Goal: Information Seeking & Learning: Learn about a topic

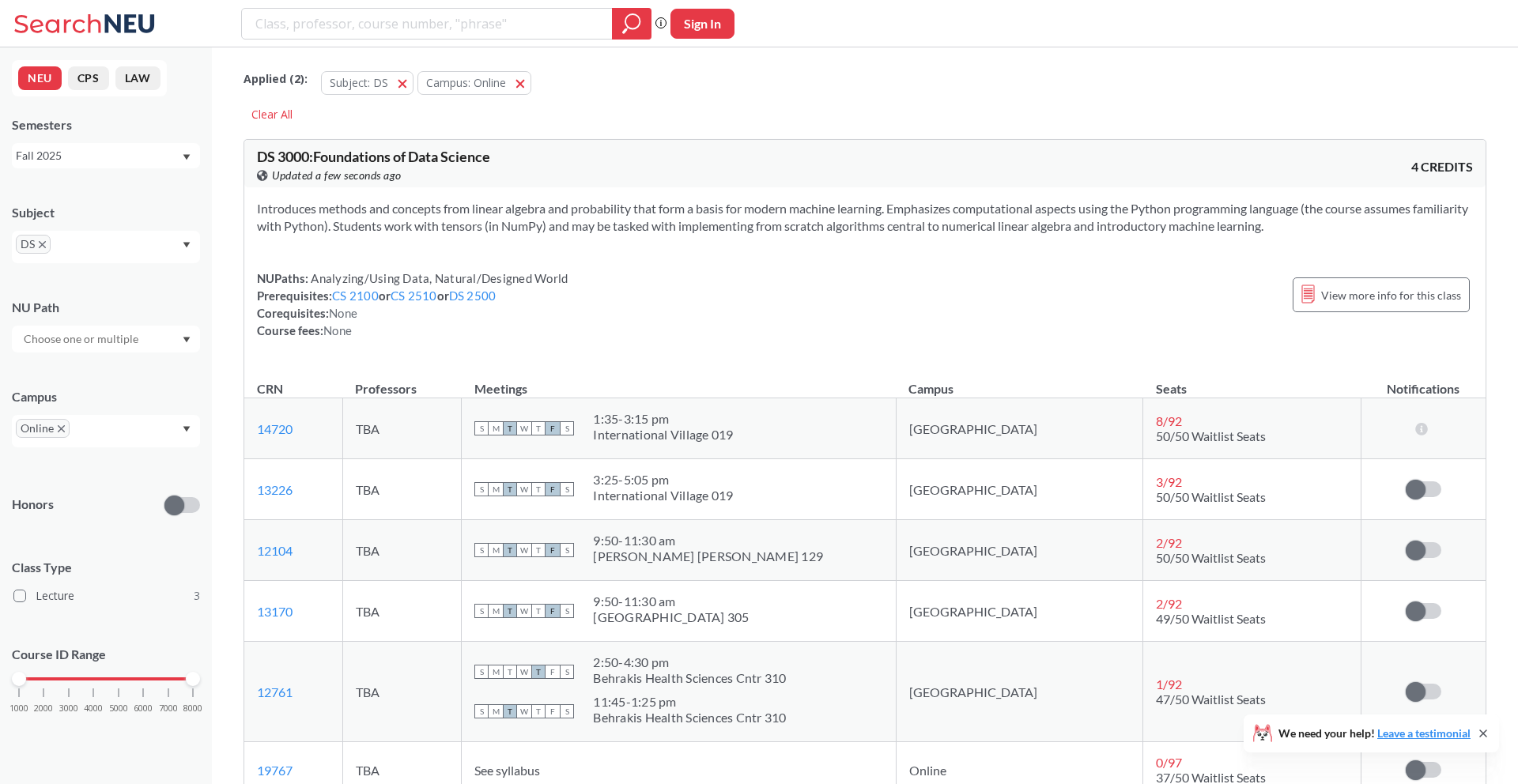
scroll to position [22, 0]
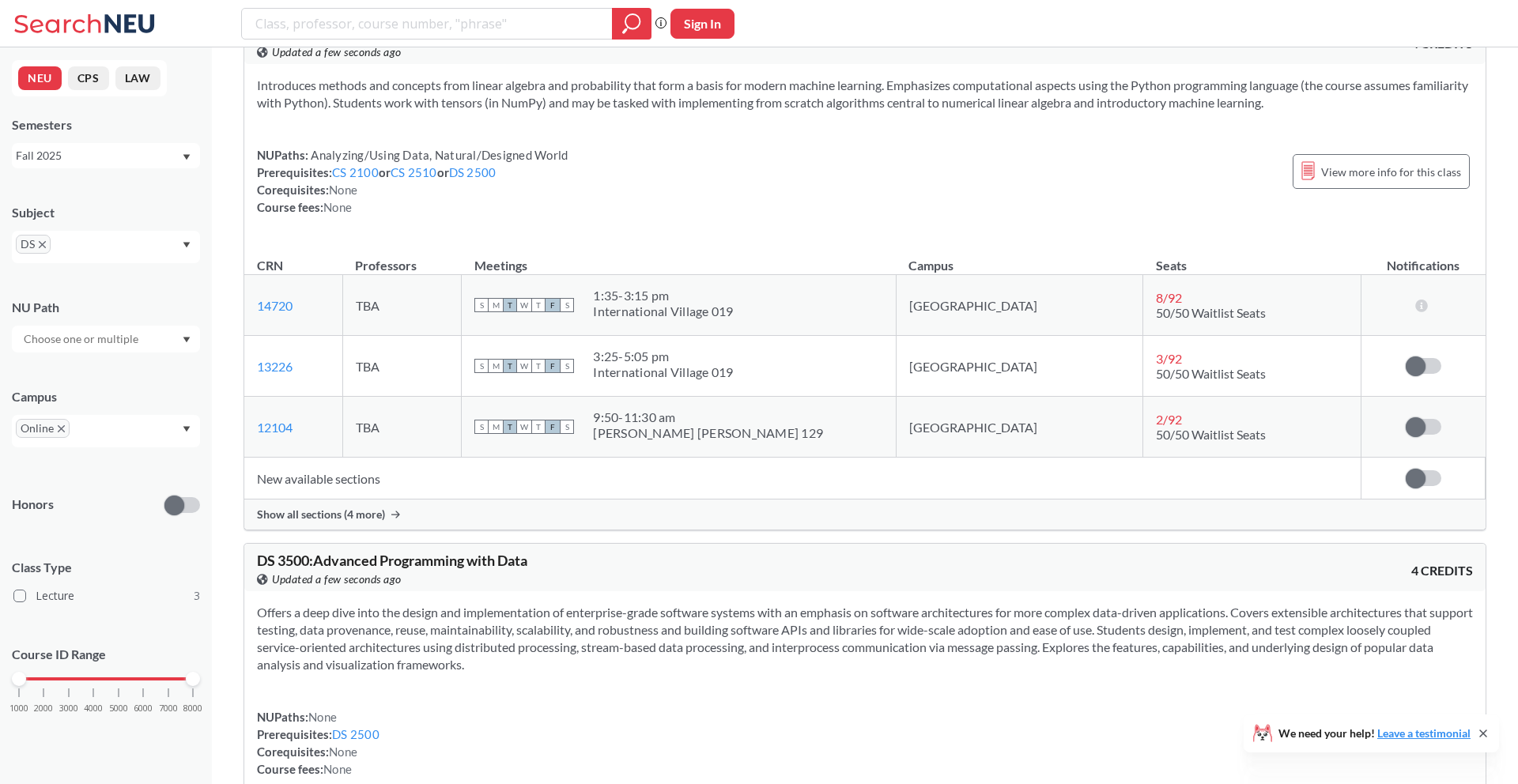
scroll to position [132, 0]
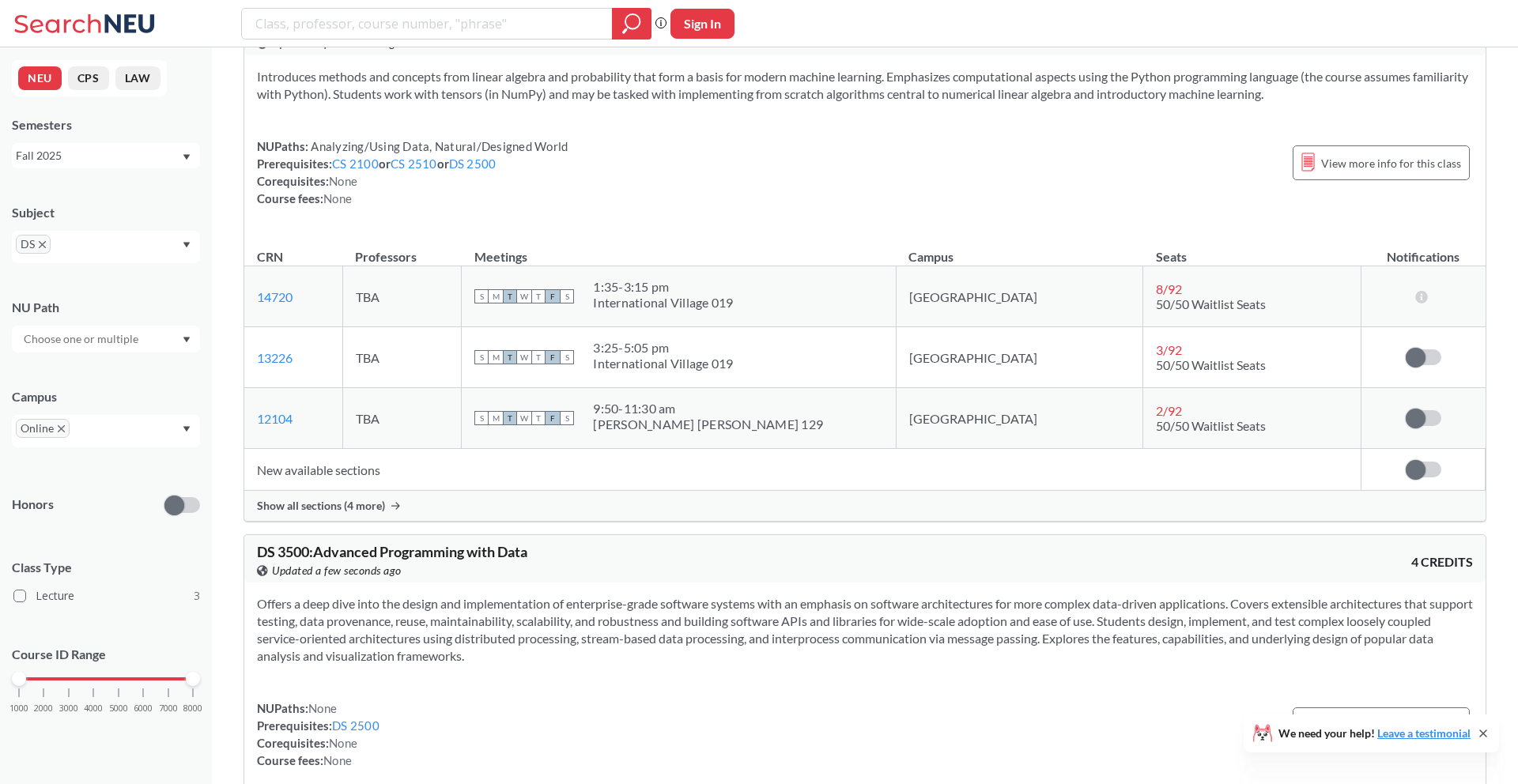
click at [358, 479] on td "New available sections" at bounding box center [803, 470] width 1117 height 42
click at [365, 499] on span "Show all sections (4 more)" at bounding box center [321, 505] width 128 height 14
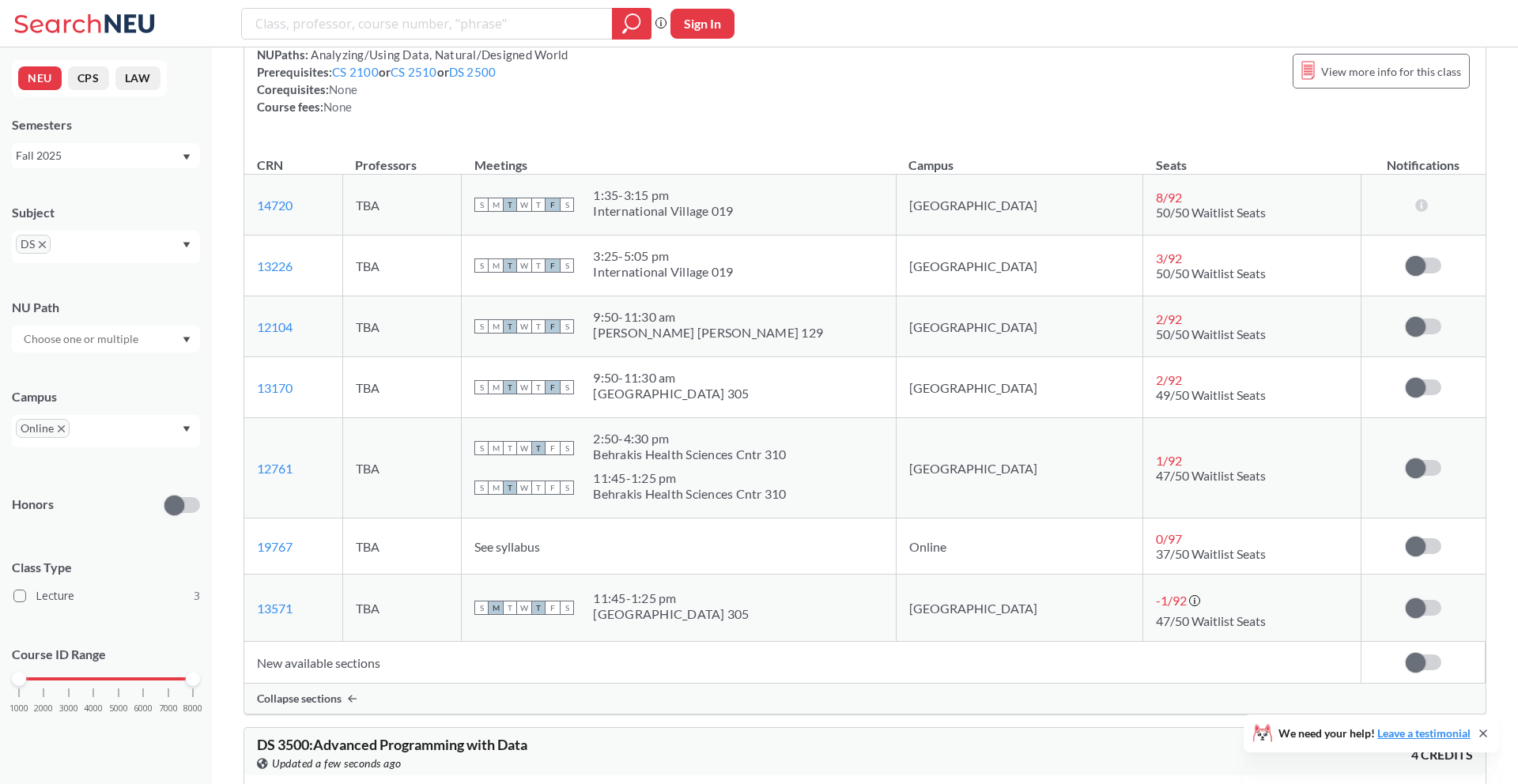
scroll to position [227, 0]
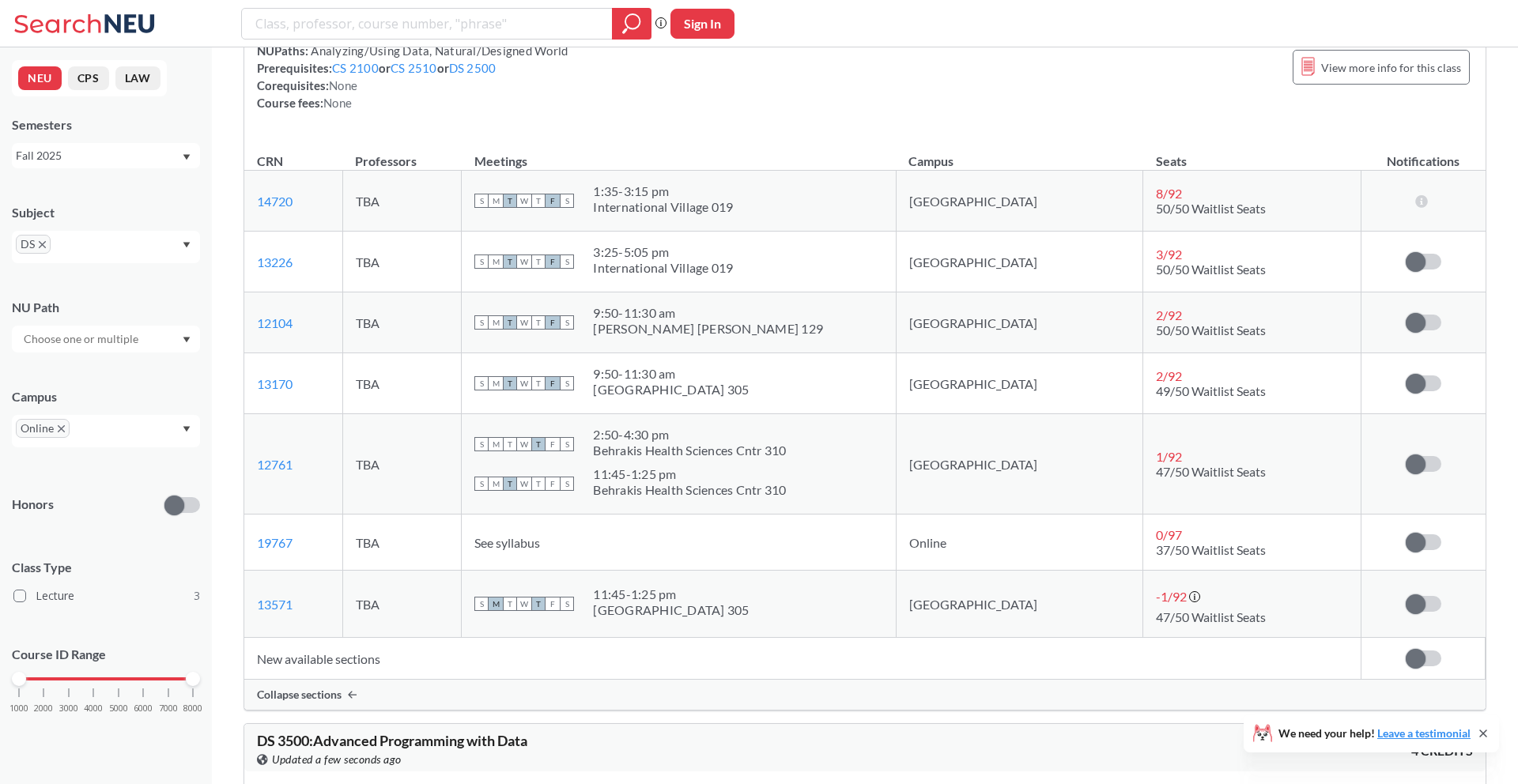
drag, startPoint x: 585, startPoint y: 554, endPoint x: 887, endPoint y: 554, distance: 302.0
click at [887, 554] on td "See syllabus" at bounding box center [679, 542] width 434 height 56
click at [896, 553] on td "See syllabus" at bounding box center [679, 542] width 434 height 56
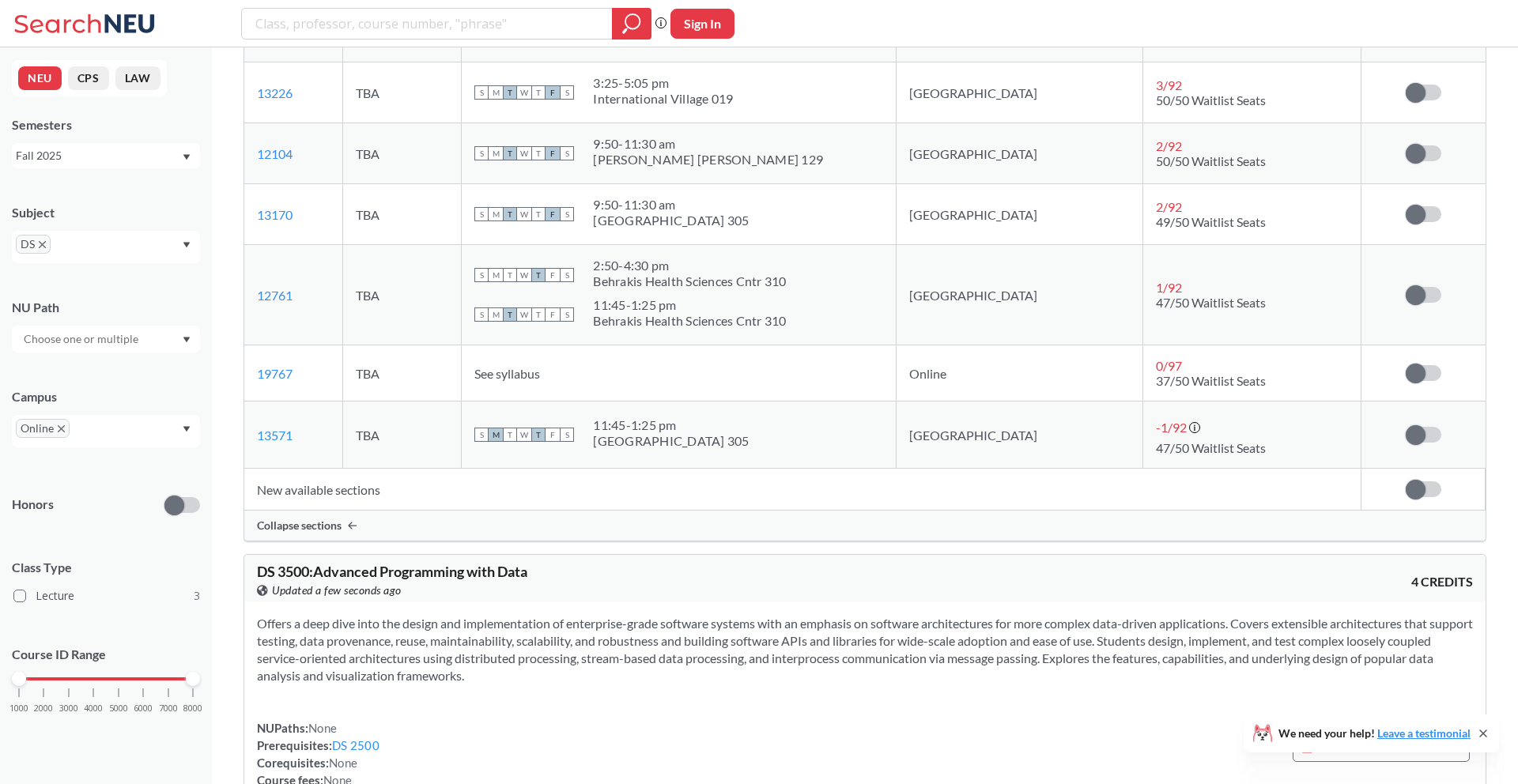
scroll to position [0, 0]
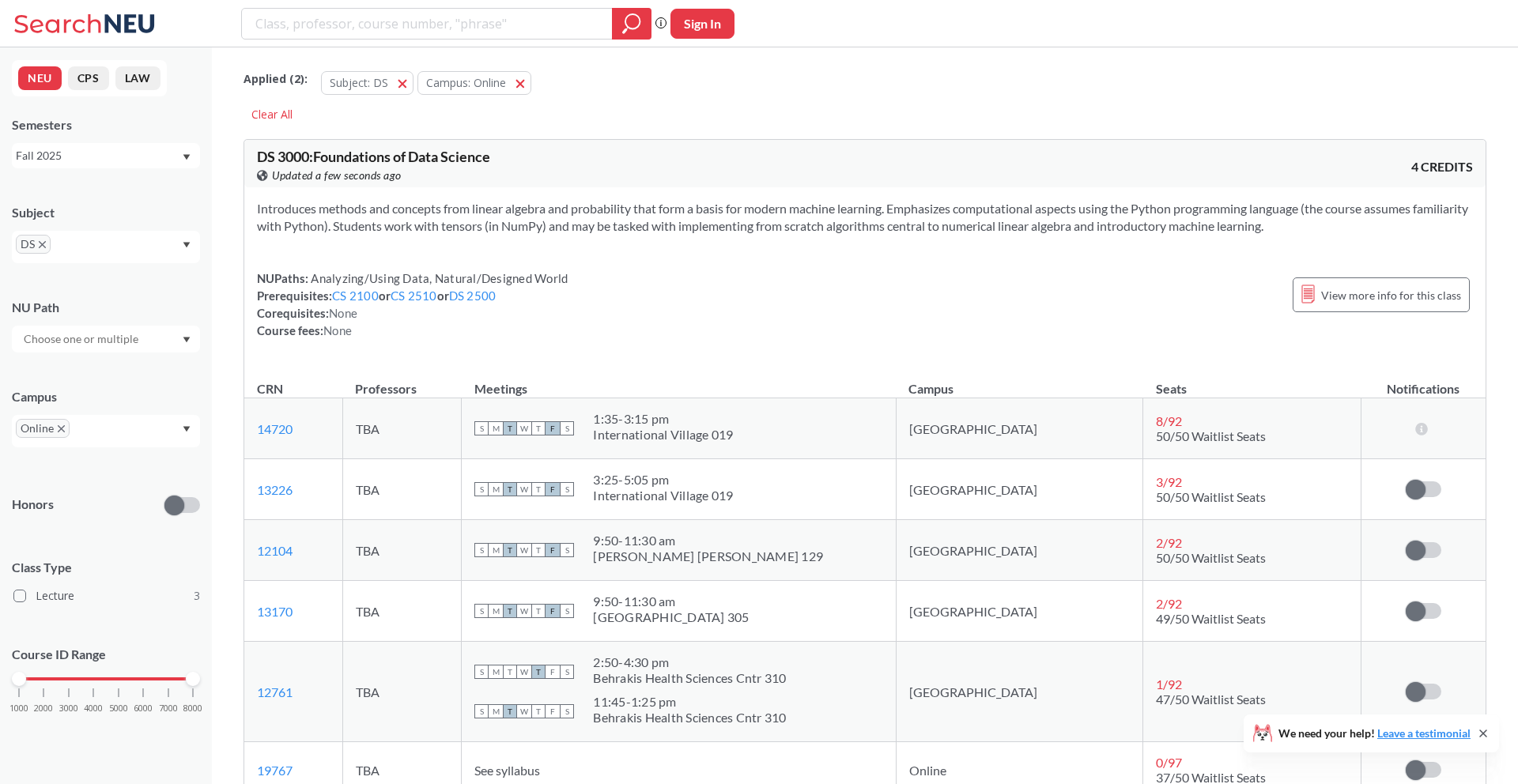
click at [42, 245] on icon "X to remove pill" at bounding box center [42, 244] width 7 height 7
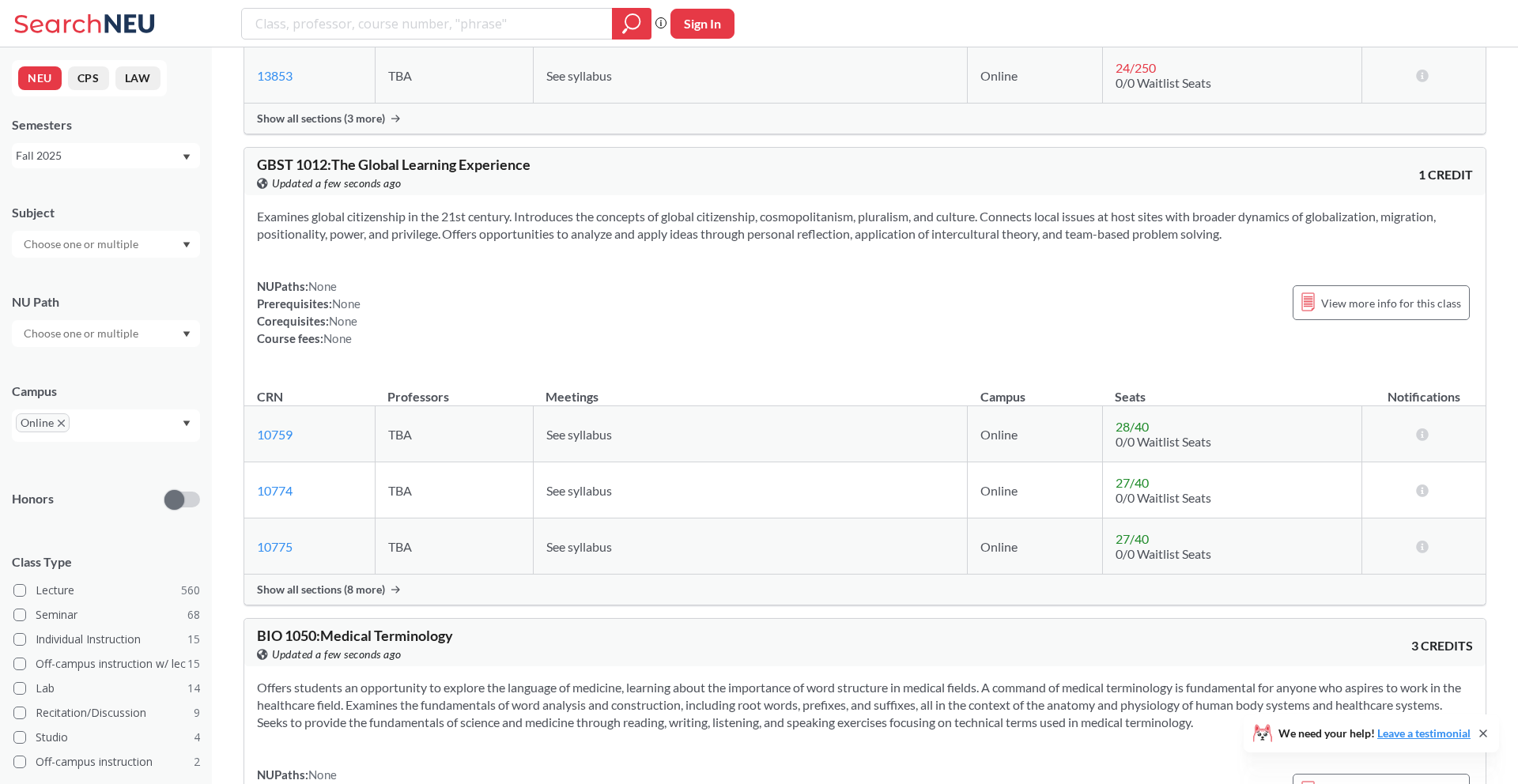
scroll to position [3398, 0]
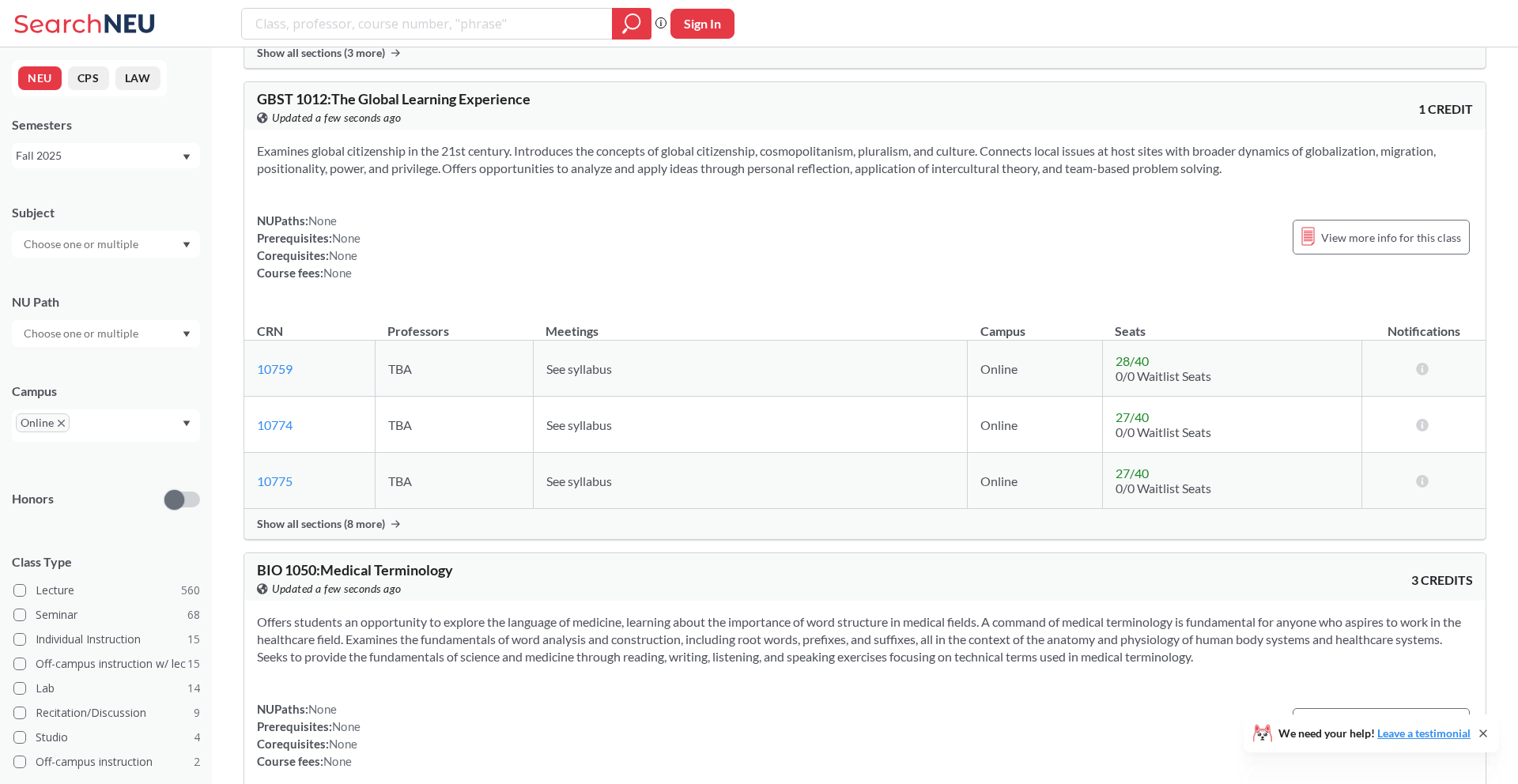
click at [180, 243] on div at bounding box center [106, 245] width 188 height 27
click at [47, 319] on span "( 32 )" at bounding box center [47, 315] width 19 height 13
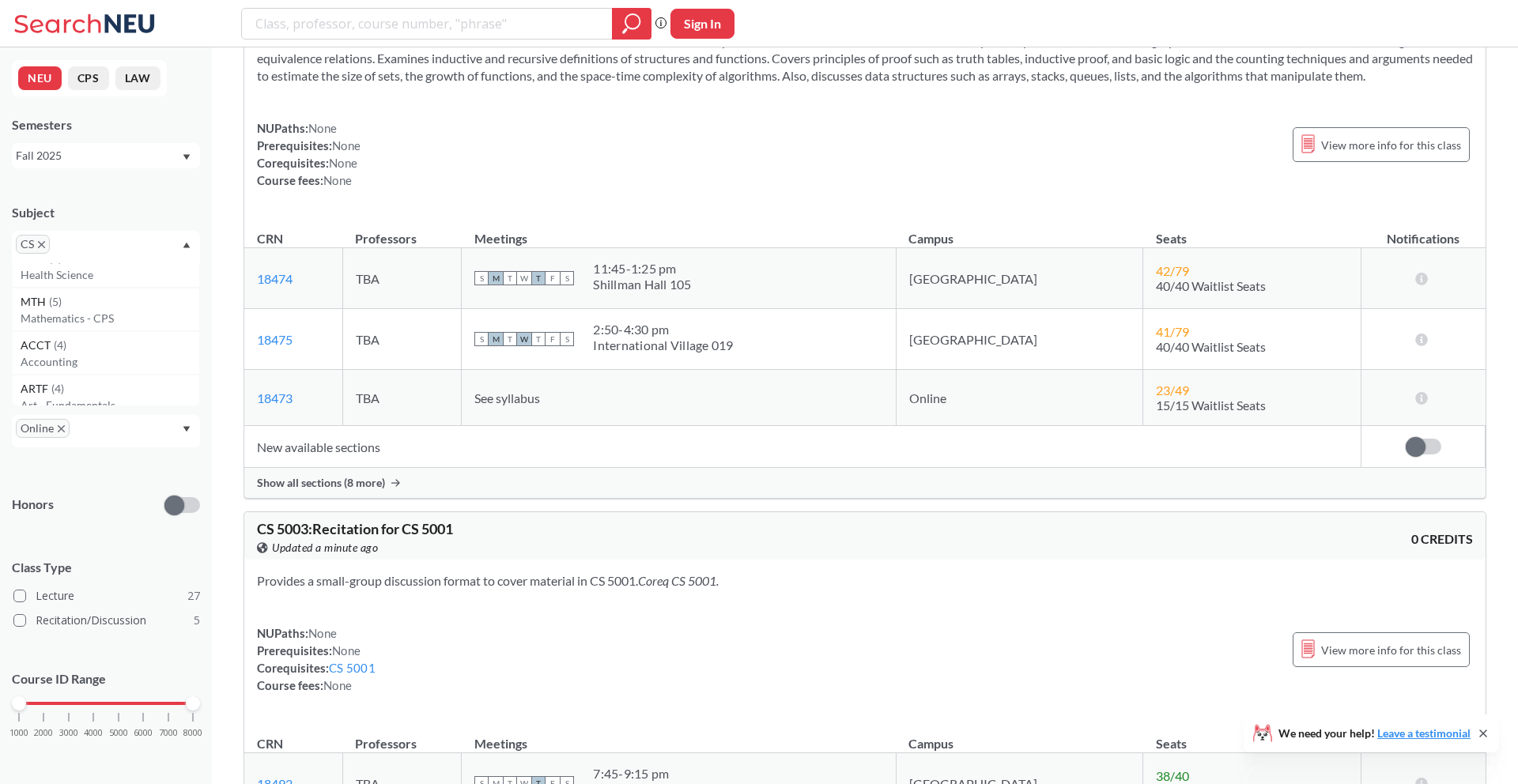
scroll to position [1802, 0]
click at [68, 310] on p "Mathematics - CPS" at bounding box center [110, 318] width 179 height 16
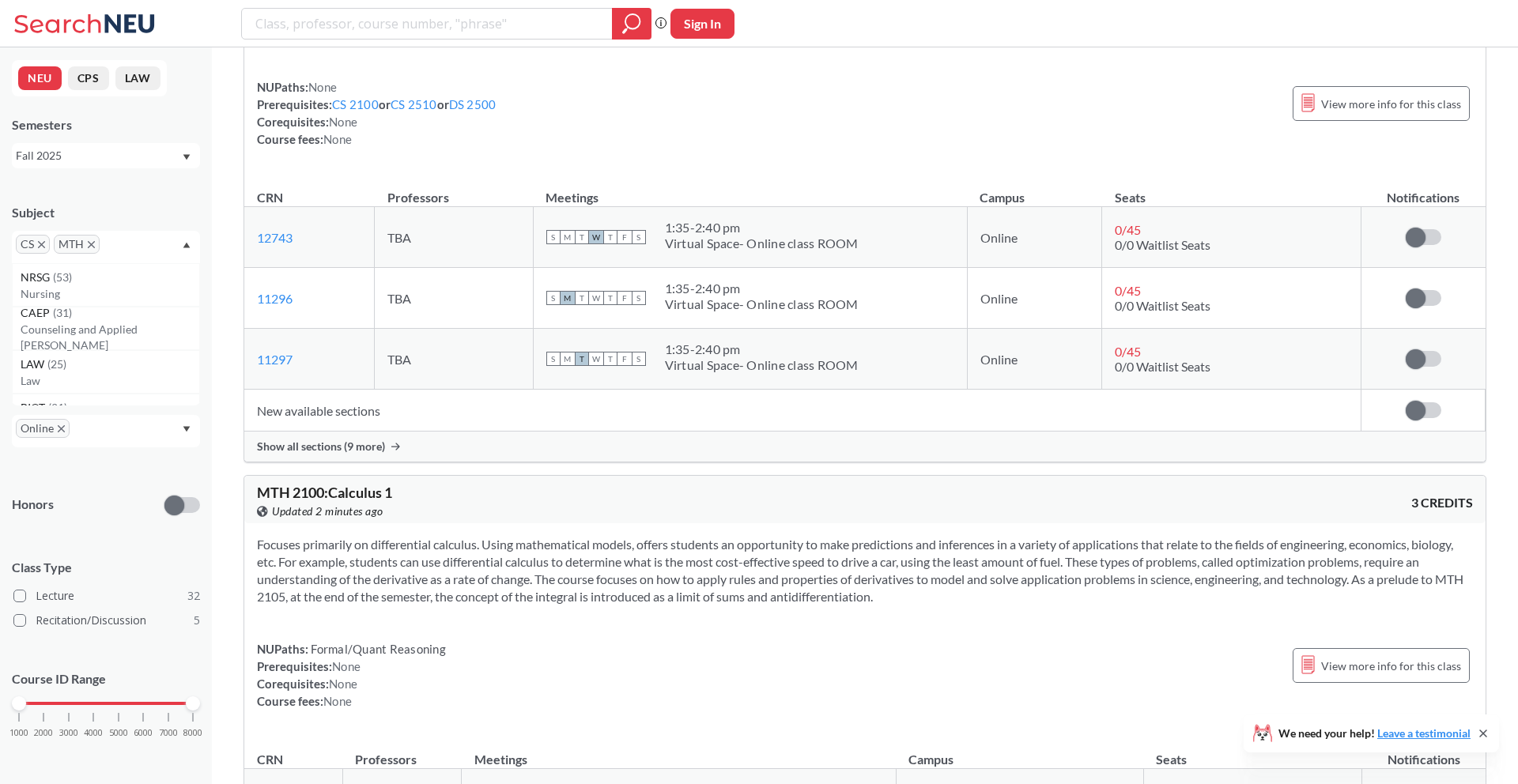
scroll to position [1425, 0]
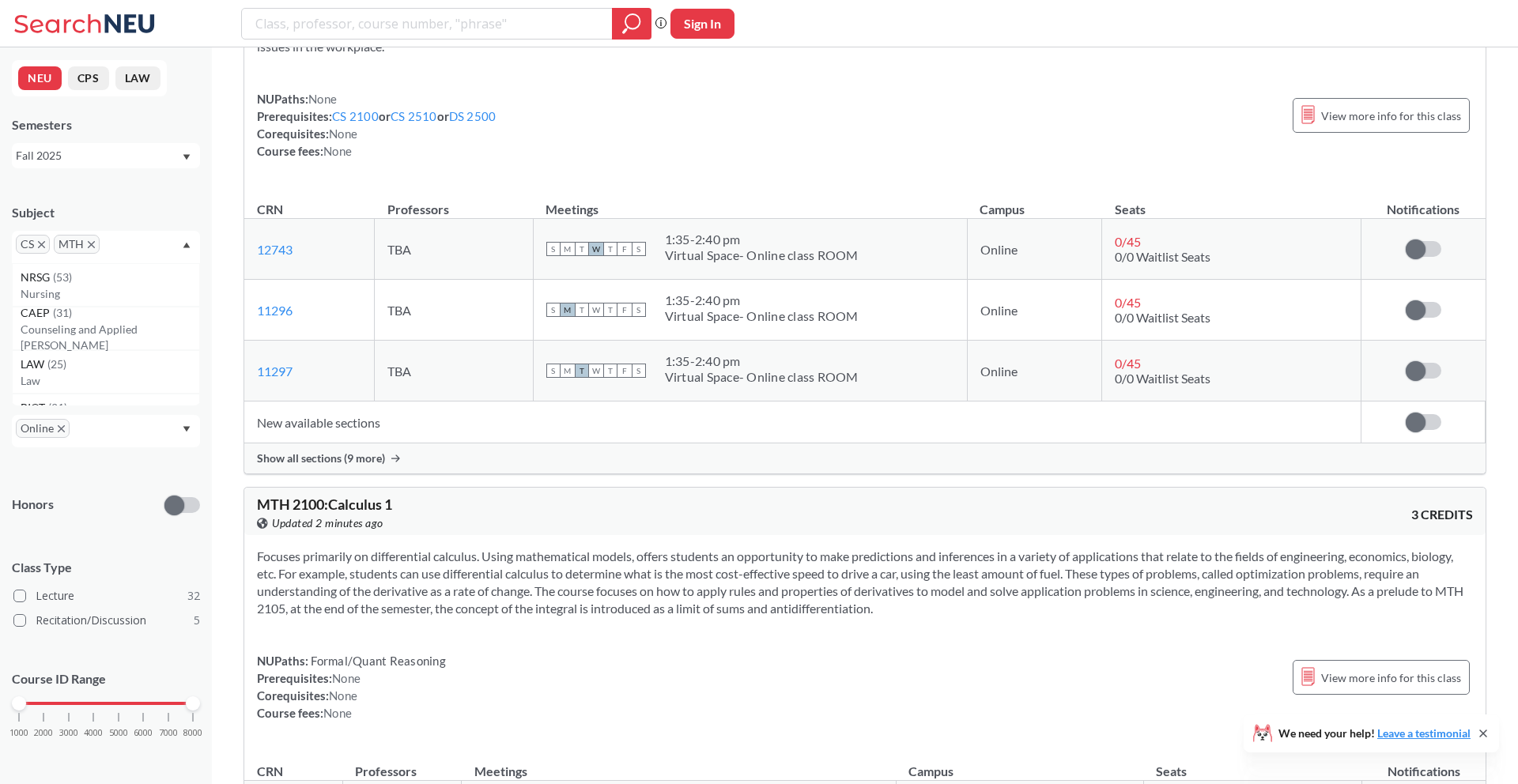
click at [44, 246] on icon "X to remove pill" at bounding box center [41, 244] width 7 height 7
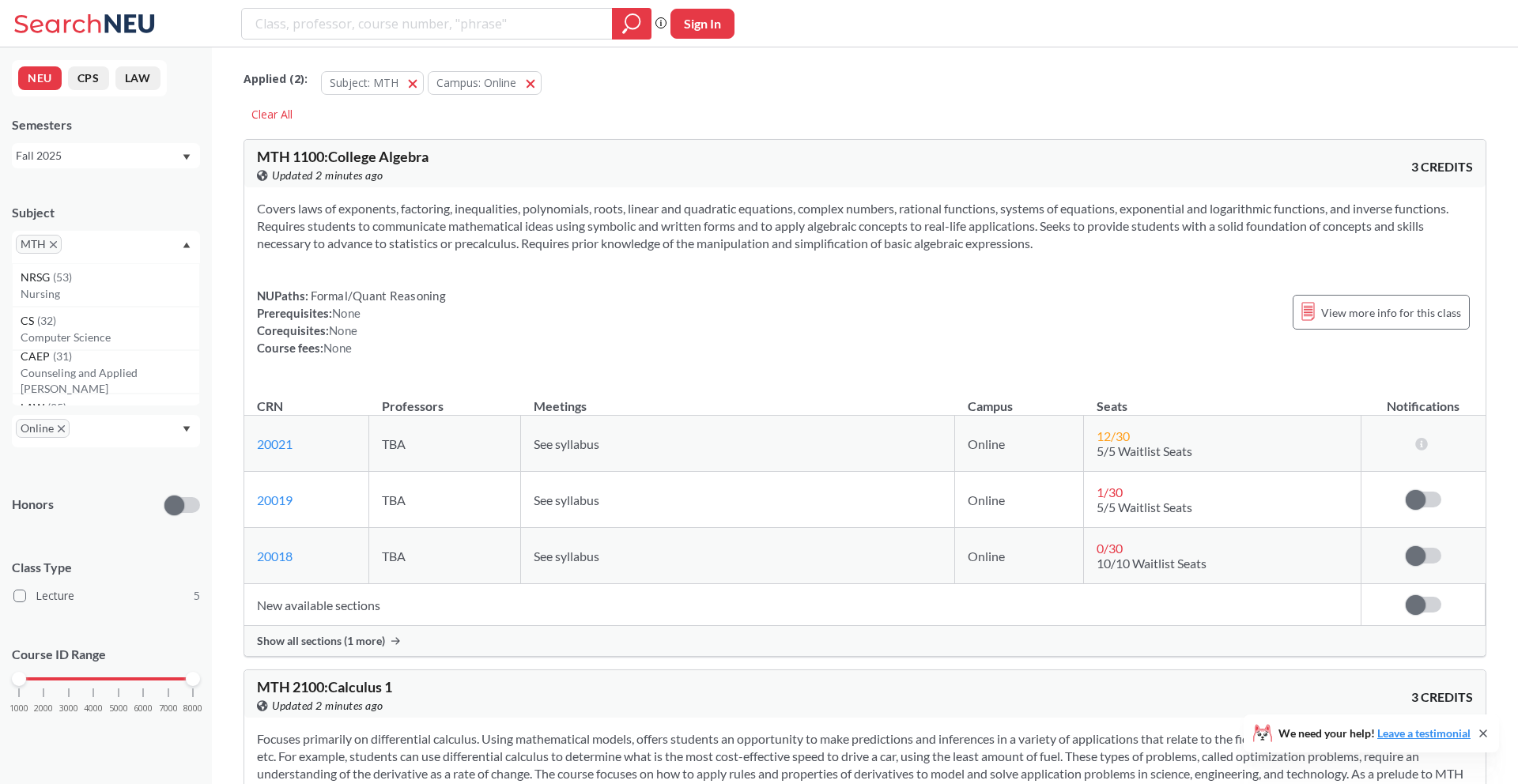
click at [57, 243] on span "MTH" at bounding box center [39, 245] width 46 height 19
click at [53, 244] on icon "X to remove pill" at bounding box center [52, 244] width 7 height 7
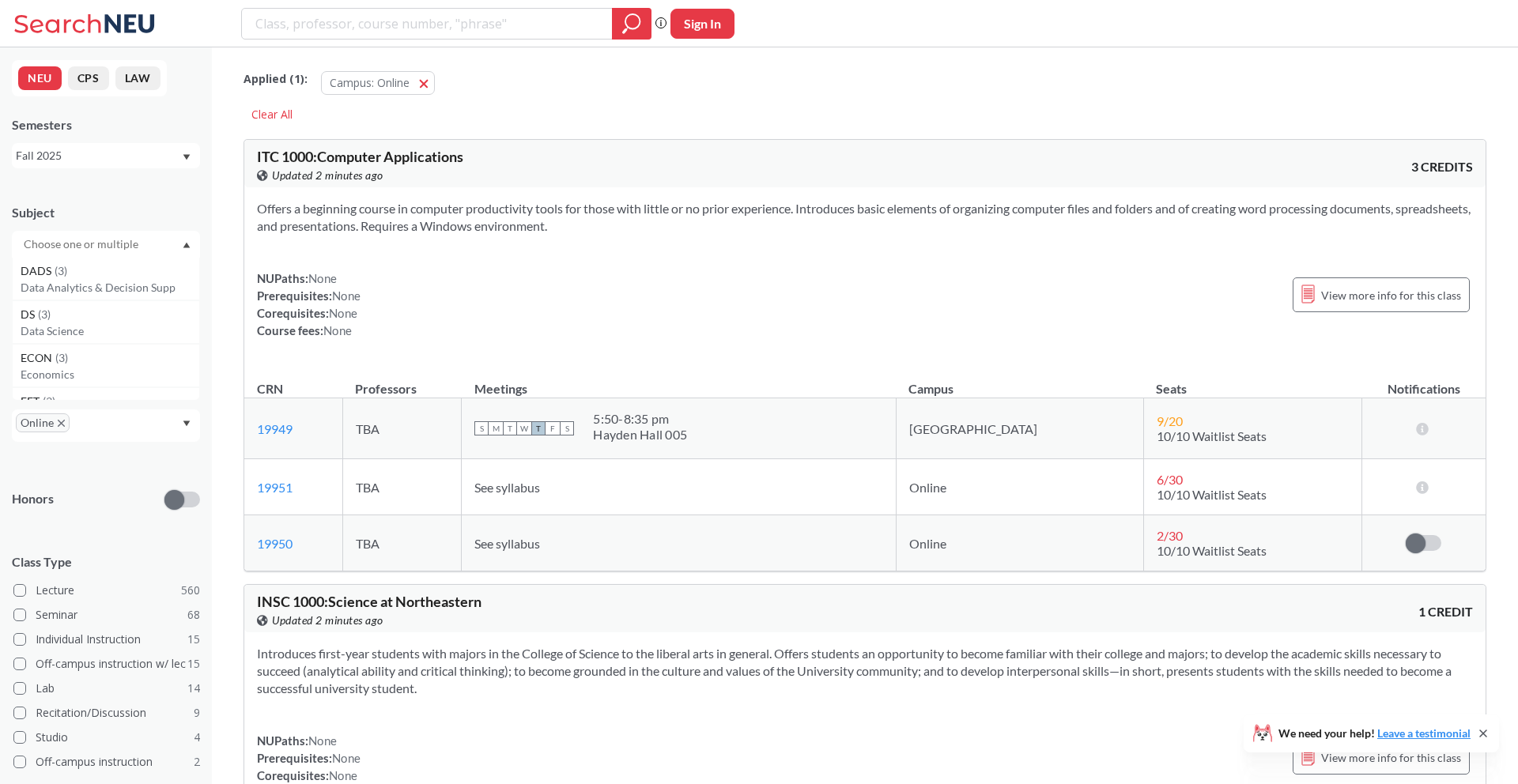
scroll to position [2476, 0]
click at [101, 354] on div "ECON ( 3 )" at bounding box center [110, 362] width 179 height 17
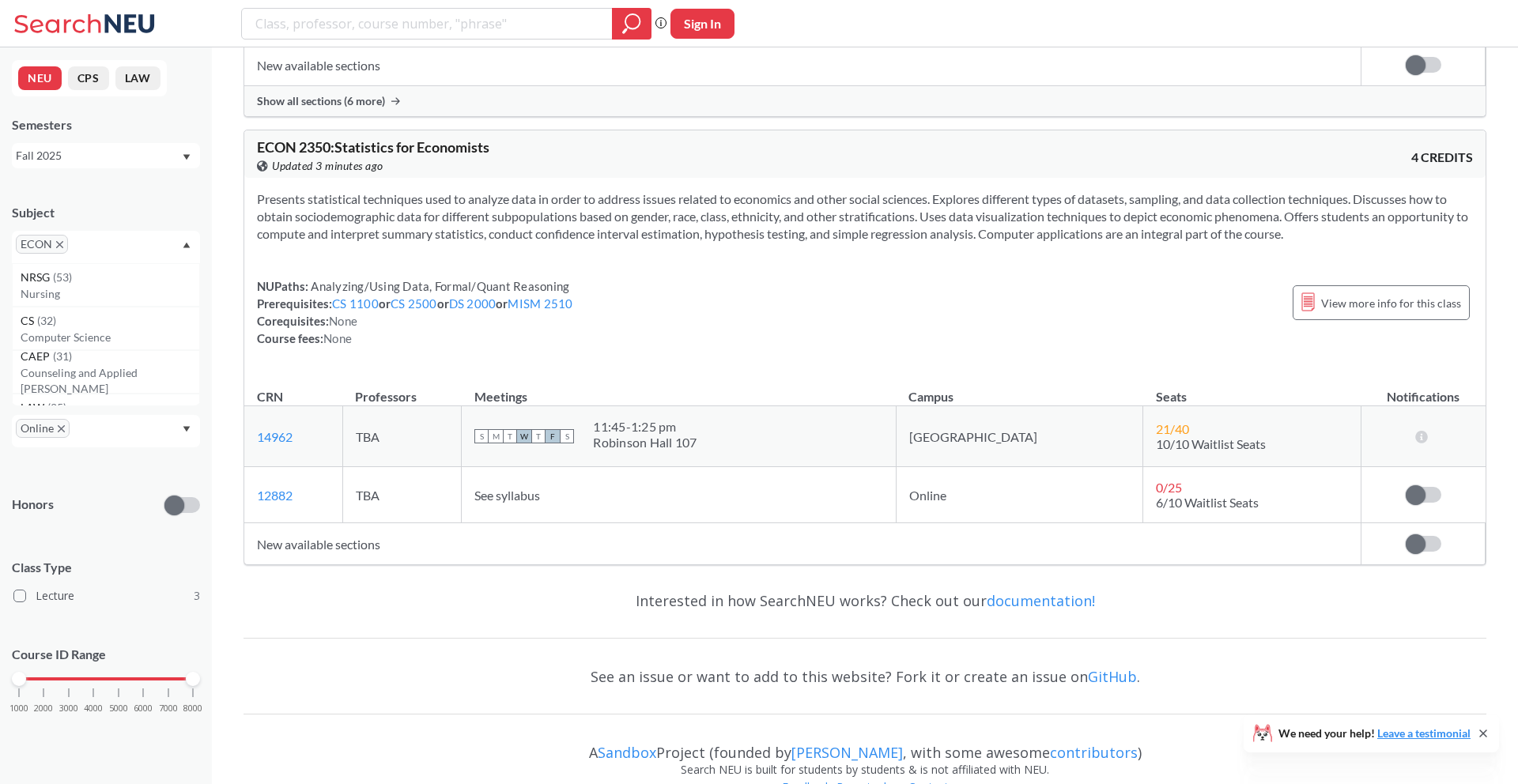
scroll to position [1087, 0]
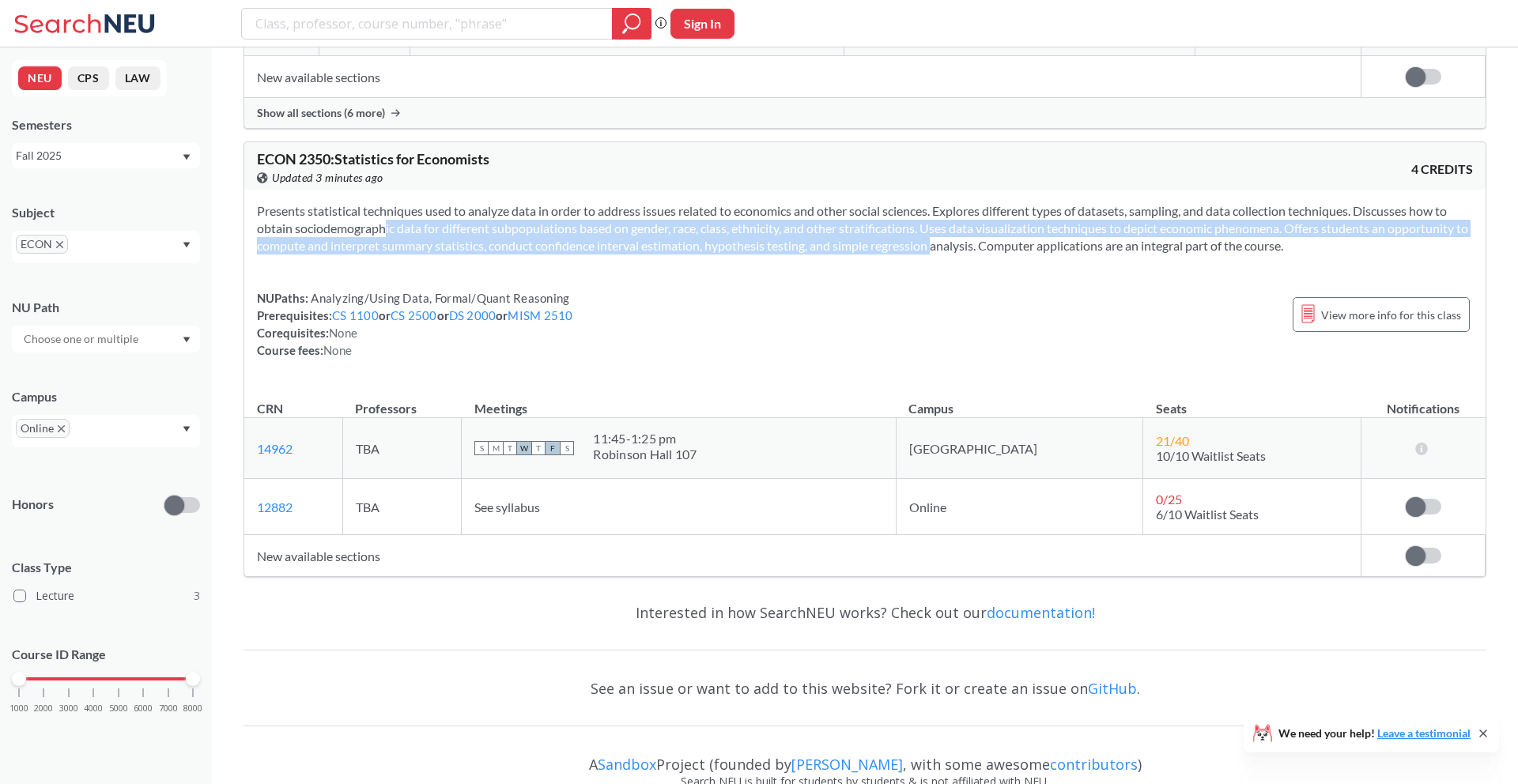
drag, startPoint x: 352, startPoint y: 227, endPoint x: 944, endPoint y: 256, distance: 592.7
click at [944, 256] on div "Presents statistical techniques used to analyze data in order to address issues…" at bounding box center [865, 286] width 1241 height 194
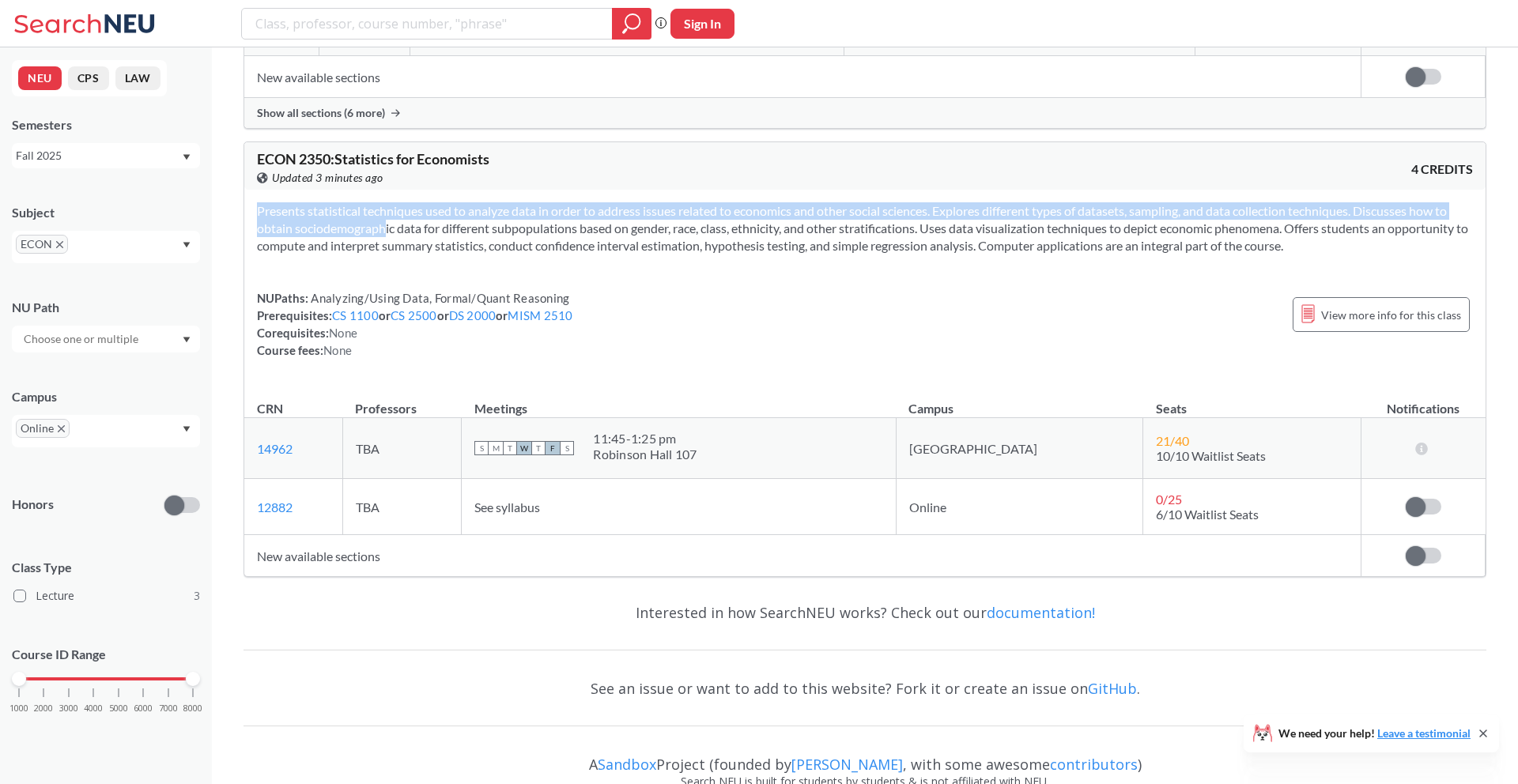
click at [921, 241] on section "Presents statistical techniques used to analyze data in order to address issues…" at bounding box center [865, 228] width 1216 height 52
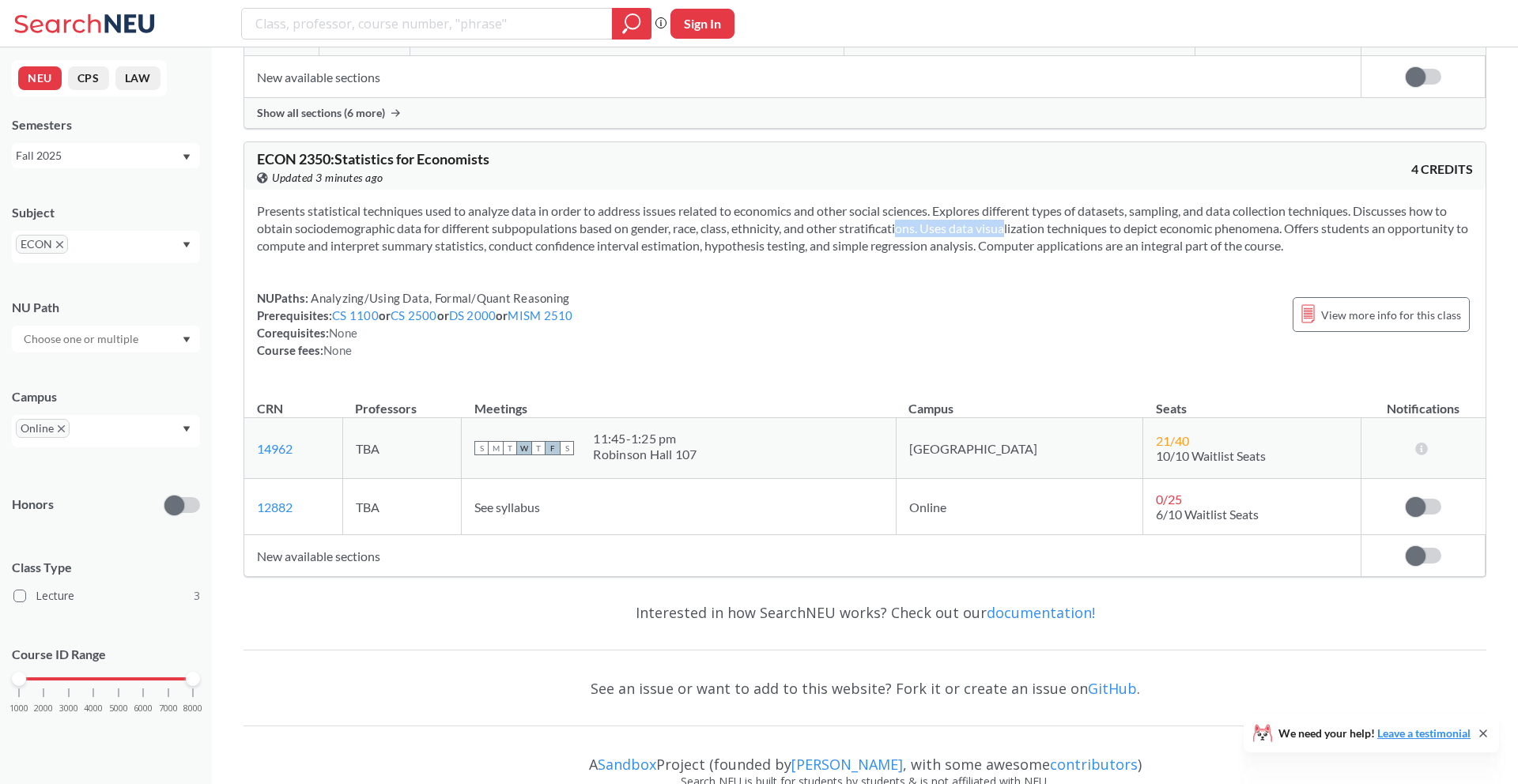
drag, startPoint x: 879, startPoint y: 225, endPoint x: 1007, endPoint y: 225, distance: 128.0
click at [1005, 225] on section "Presents statistical techniques used to analyze data in order to address issues…" at bounding box center [865, 228] width 1216 height 52
click at [1007, 225] on section "Presents statistical techniques used to analyze data in order to address issues…" at bounding box center [865, 228] width 1216 height 52
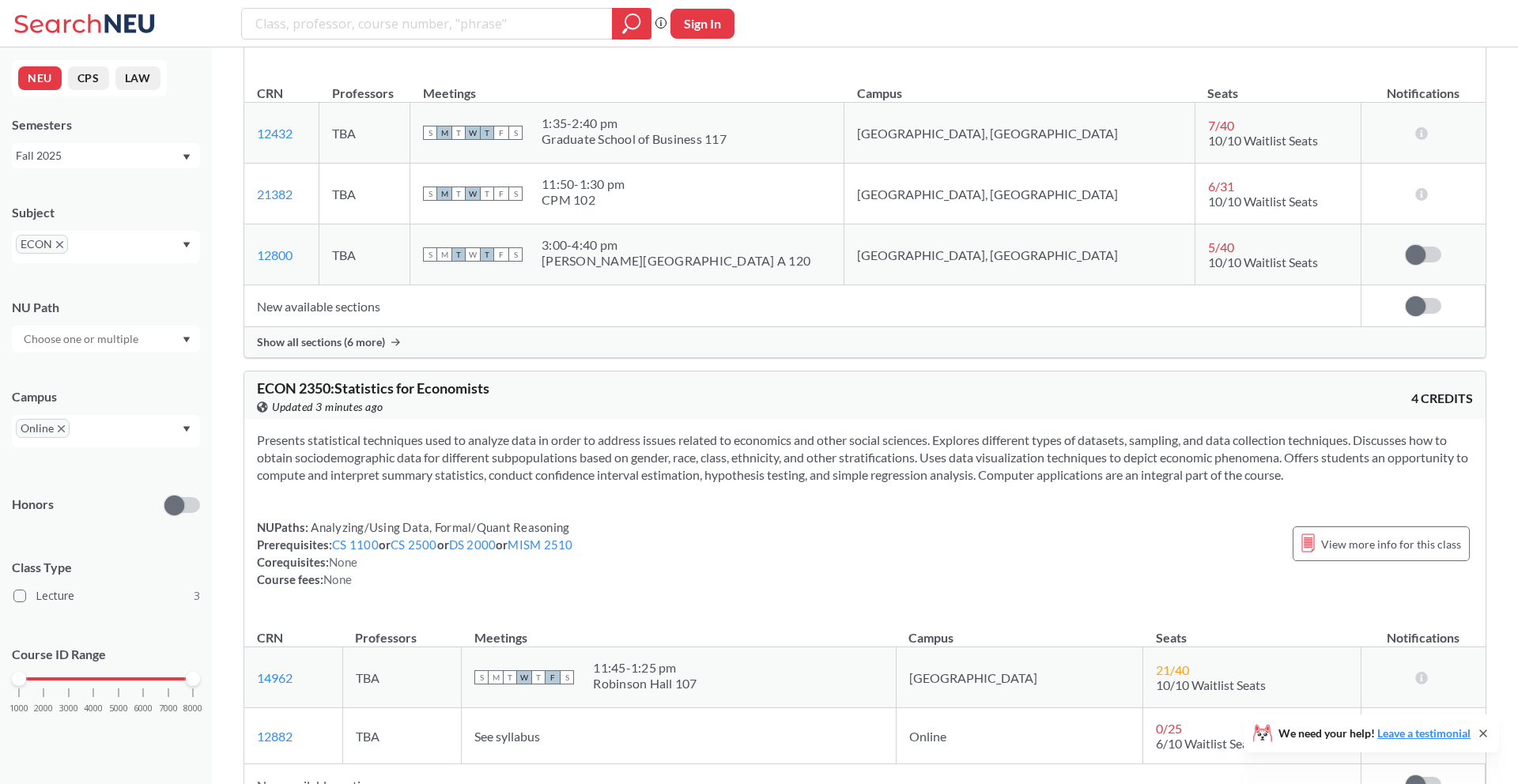
scroll to position [1134, 0]
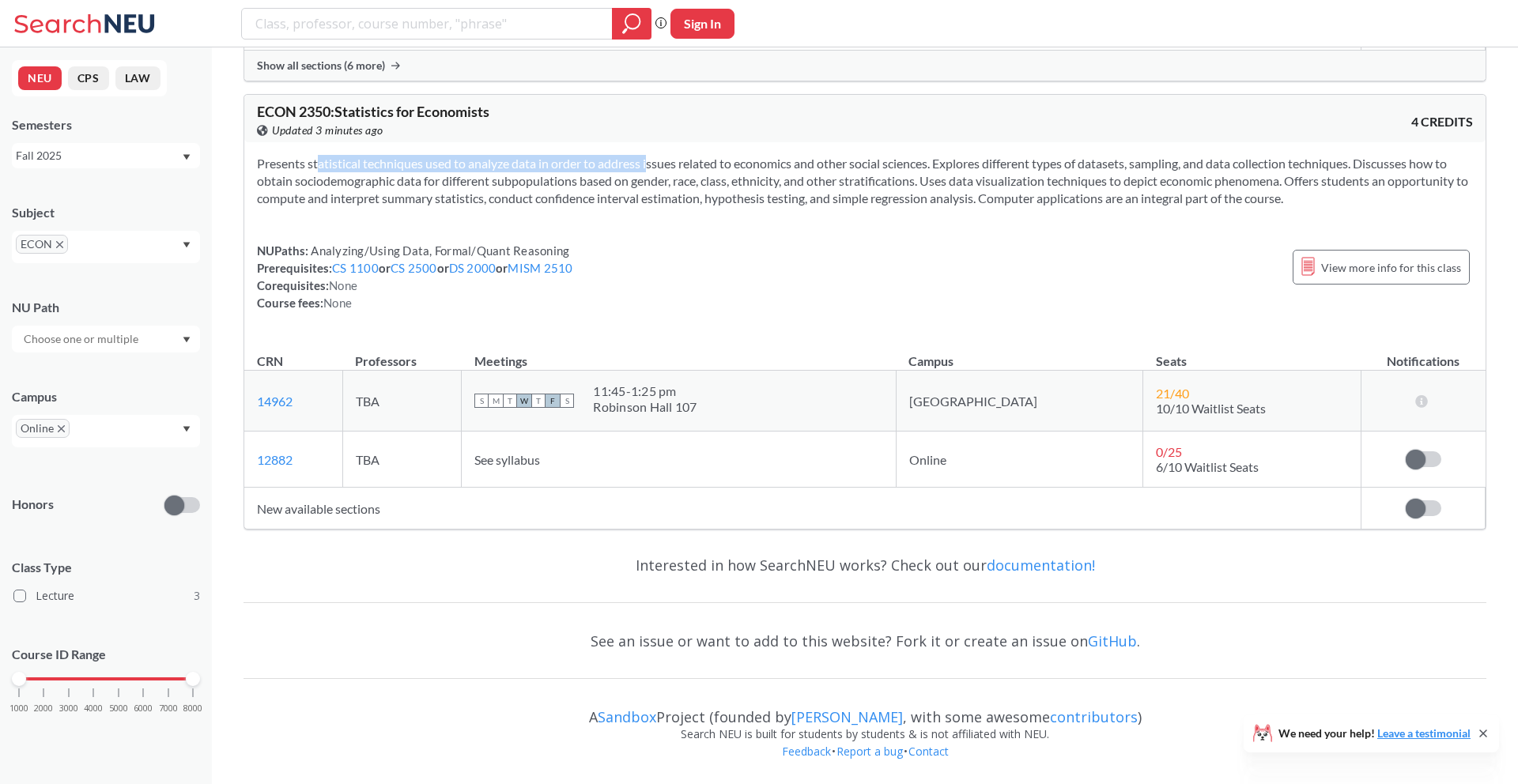
drag, startPoint x: 293, startPoint y: 157, endPoint x: 647, endPoint y: 157, distance: 354.0
click at [647, 157] on section "Presents statistical techniques used to analyze data in order to address issues…" at bounding box center [865, 181] width 1216 height 52
drag, startPoint x: 780, startPoint y: 160, endPoint x: 987, endPoint y: 160, distance: 207.0
click at [967, 160] on section "Presents statistical techniques used to analyze data in order to address issues…" at bounding box center [865, 181] width 1216 height 52
click at [987, 160] on section "Presents statistical techniques used to analyze data in order to address issues…" at bounding box center [865, 181] width 1216 height 52
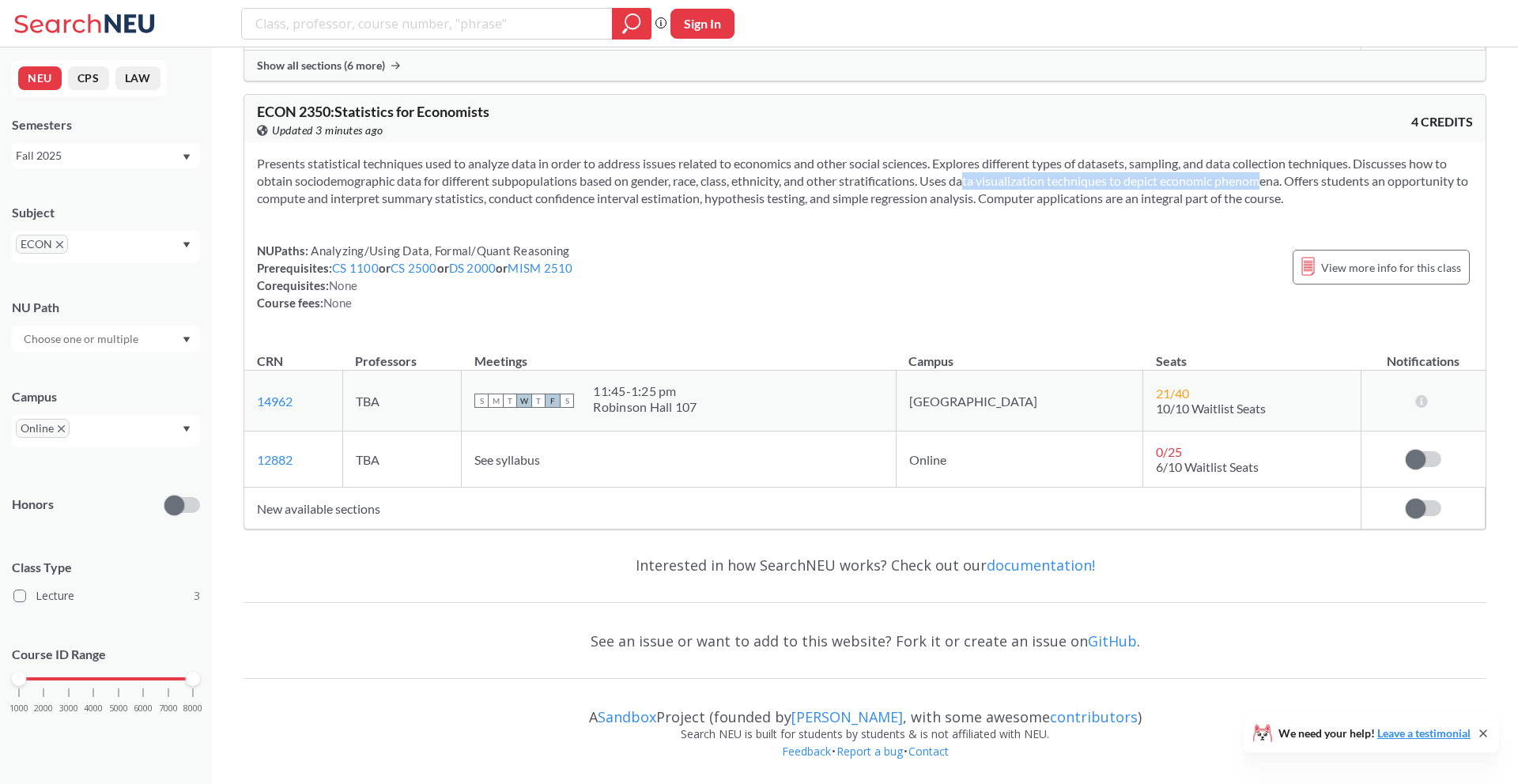
drag, startPoint x: 946, startPoint y: 183, endPoint x: 1238, endPoint y: 182, distance: 292.0
click at [1238, 182] on section "Presents statistical techniques used to analyze data in order to address issues…" at bounding box center [865, 181] width 1216 height 52
drag, startPoint x: 1302, startPoint y: 191, endPoint x: 1397, endPoint y: 191, distance: 95.0
click at [1397, 191] on section "Presents statistical techniques used to analyze data in order to address issues…" at bounding box center [865, 181] width 1216 height 52
drag, startPoint x: 428, startPoint y: 202, endPoint x: 688, endPoint y: 202, distance: 260.0
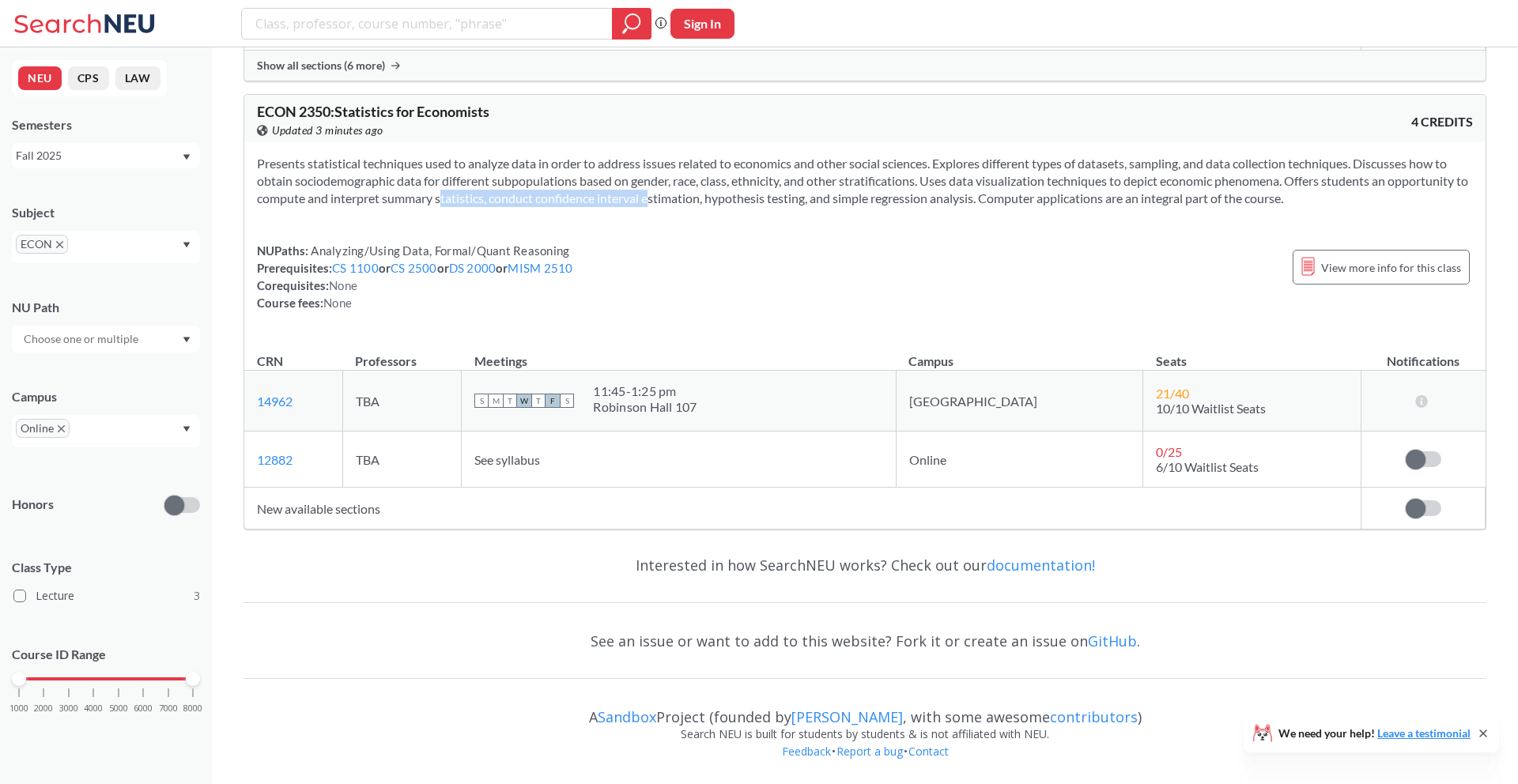
click at [688, 202] on section "Presents statistical techniques used to analyze data in order to address issues…" at bounding box center [865, 181] width 1216 height 52
drag, startPoint x: 755, startPoint y: 203, endPoint x: 920, endPoint y: 203, distance: 165.0
click at [920, 203] on section "Presents statistical techniques used to analyze data in order to address issues…" at bounding box center [865, 181] width 1216 height 52
drag, startPoint x: 1035, startPoint y: 198, endPoint x: 1209, endPoint y: 198, distance: 174.0
click at [1207, 198] on section "Presents statistical techniques used to analyze data in order to address issues…" at bounding box center [865, 181] width 1216 height 52
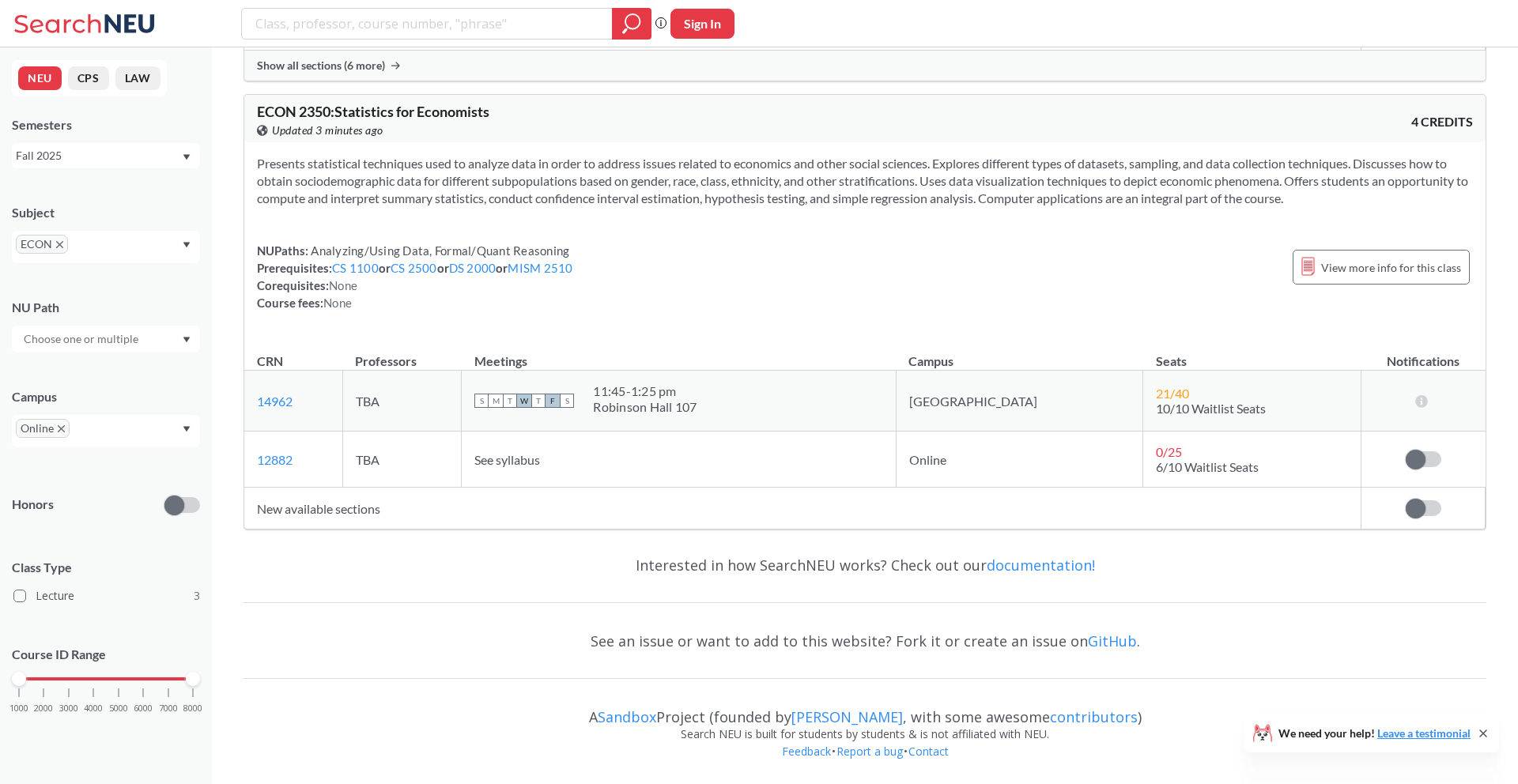
click at [1209, 198] on section "Presents statistical techniques used to analyze data in order to address issues…" at bounding box center [865, 181] width 1216 height 52
drag, startPoint x: 592, startPoint y: 182, endPoint x: 867, endPoint y: 182, distance: 275.0
click at [867, 182] on section "Presents statistical techniques used to analyze data in order to address issues…" at bounding box center [865, 181] width 1216 height 52
click at [452, 186] on section "Presents statistical techniques used to analyze data in order to address issues…" at bounding box center [865, 181] width 1216 height 52
click at [187, 245] on icon "Dropdown arrow" at bounding box center [187, 245] width 7 height 6
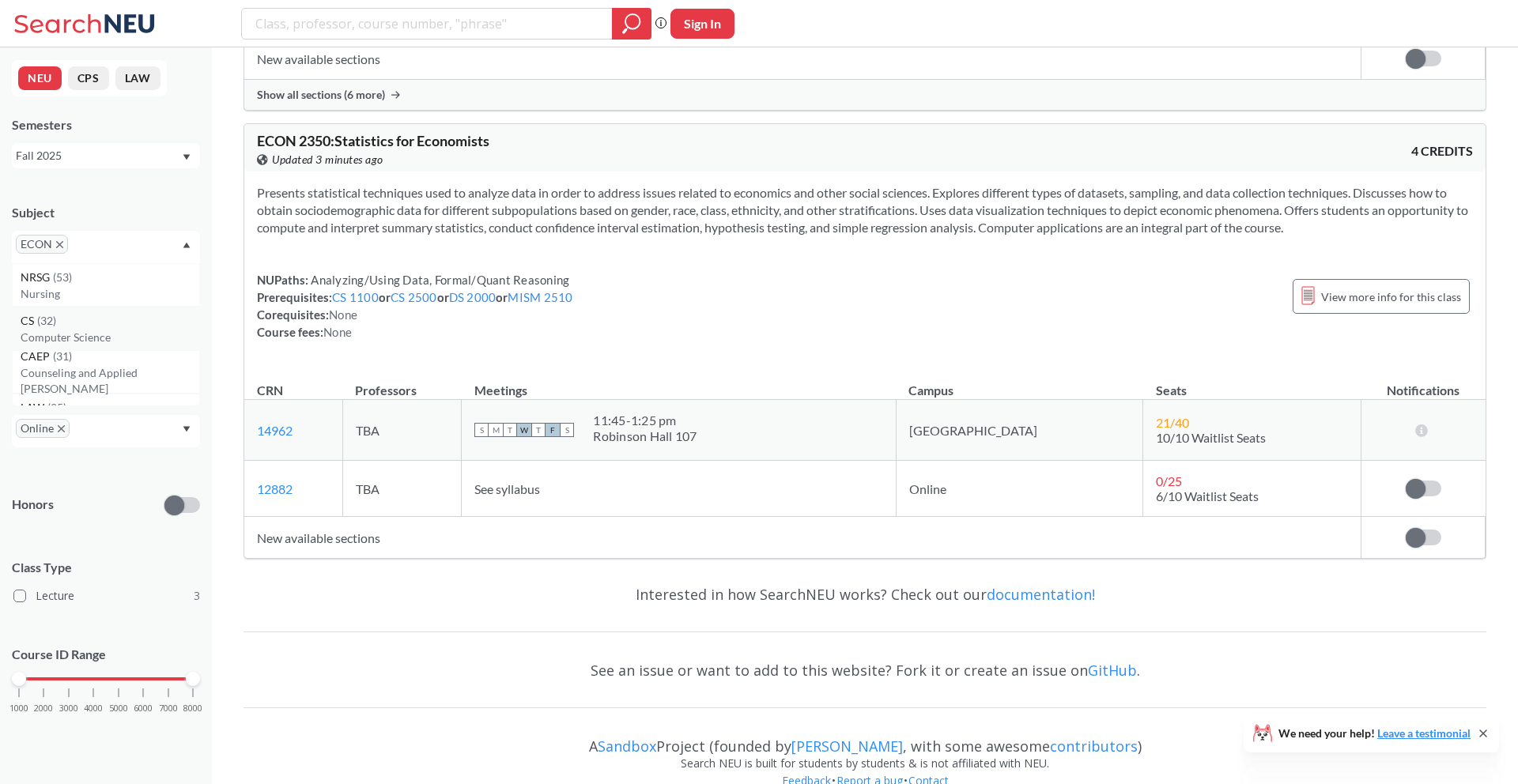
scroll to position [1099, 0]
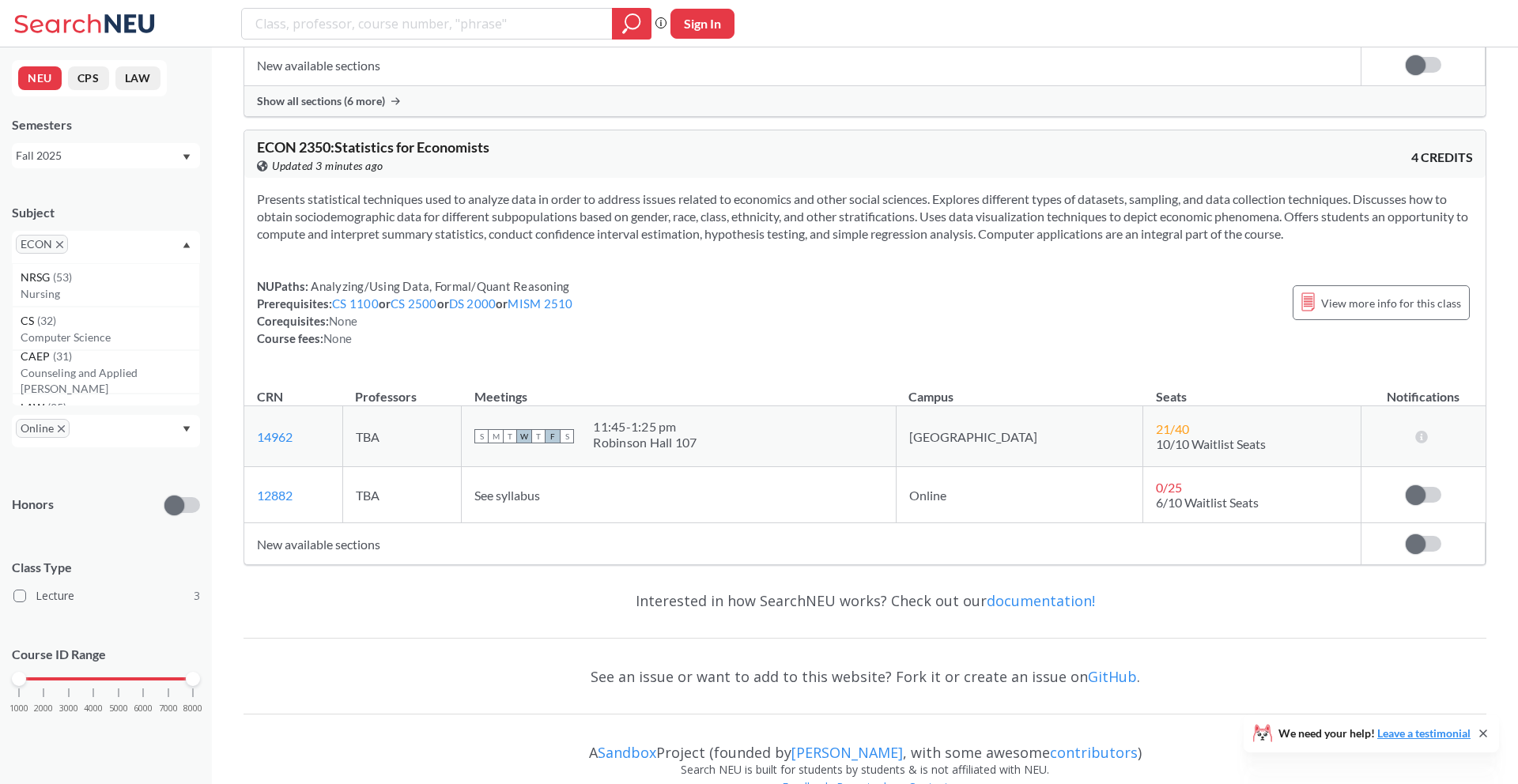
click at [246, 207] on div "Presents statistical techniques used to analyze data in order to address issues…" at bounding box center [865, 275] width 1241 height 194
click at [187, 239] on div "ECON" at bounding box center [106, 247] width 188 height 32
click at [88, 342] on p "Biotechnology" at bounding box center [110, 344] width 179 height 16
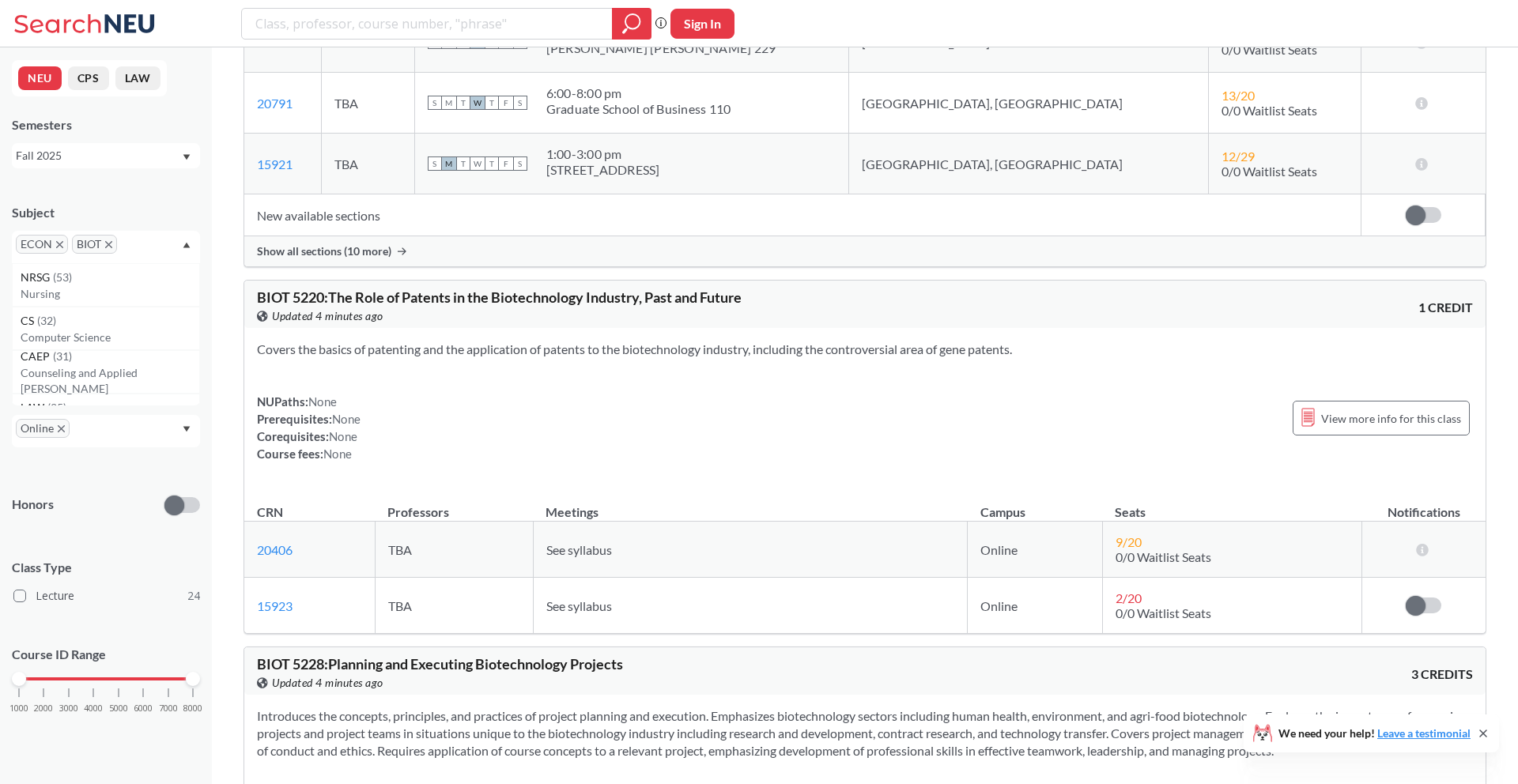
scroll to position [2470, 0]
click at [111, 245] on icon "X to remove pill" at bounding box center [108, 244] width 7 height 7
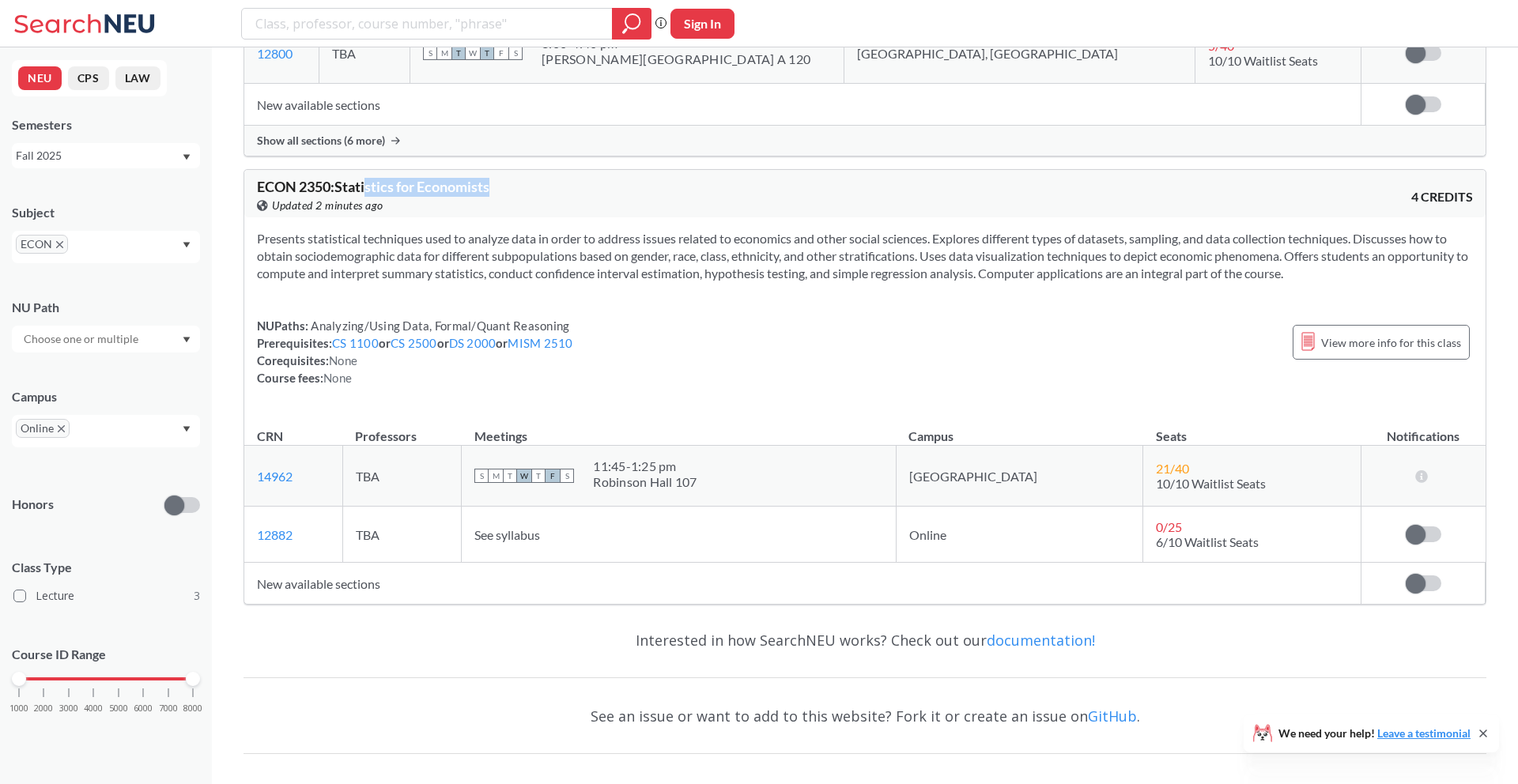
drag, startPoint x: 367, startPoint y: 192, endPoint x: 540, endPoint y: 192, distance: 173.0
click at [540, 192] on div "ECON 2350 : Statistics for Economists View this course on Banner. Updated 2 min…" at bounding box center [561, 197] width 608 height 35
drag, startPoint x: 423, startPoint y: 250, endPoint x: 618, endPoint y: 258, distance: 195.2
click at [618, 258] on section "Presents statistical techniques used to analyze data in order to address issues…" at bounding box center [865, 256] width 1216 height 52
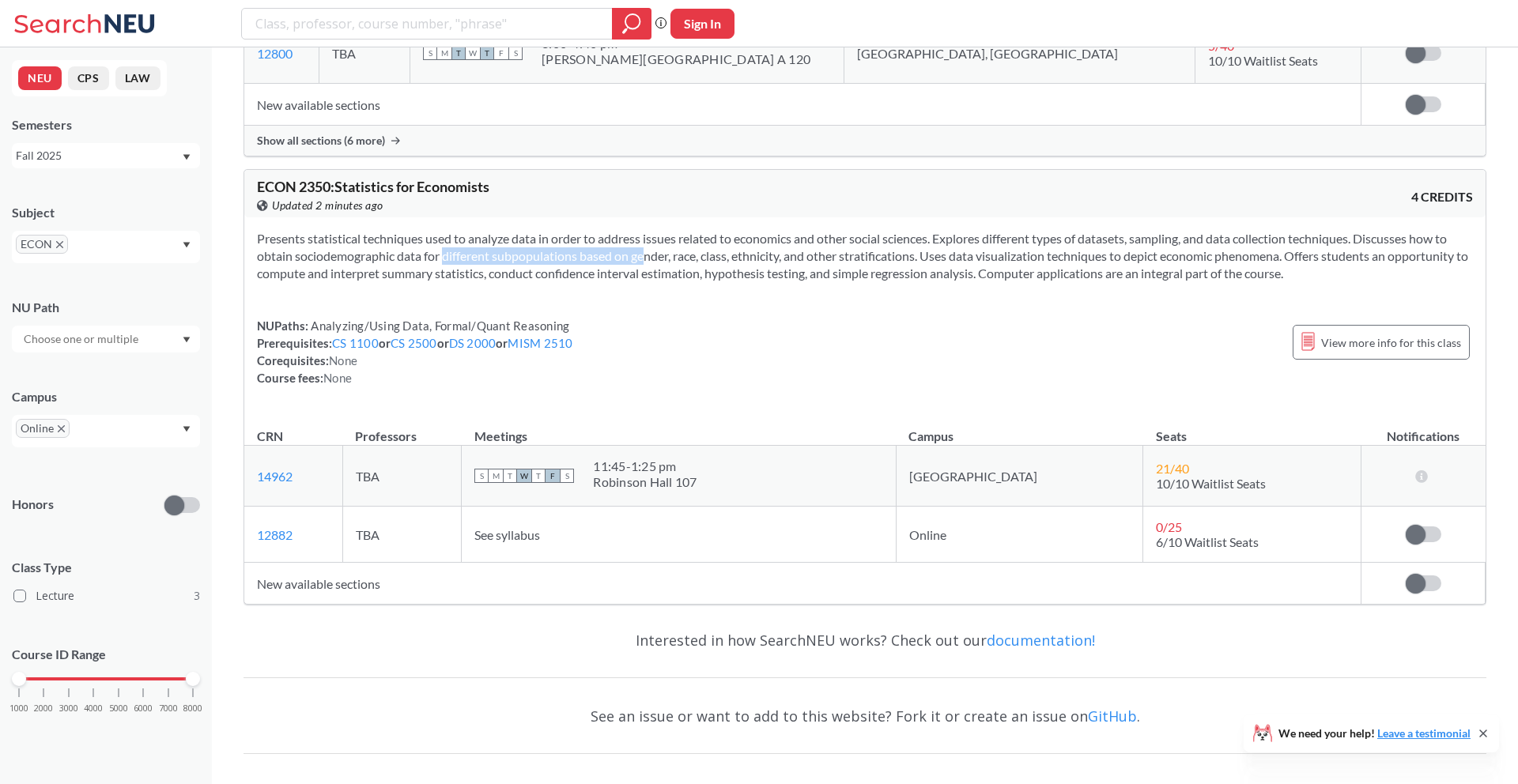
click at [618, 258] on section "Presents statistical techniques used to analyze data in order to address issues…" at bounding box center [865, 256] width 1216 height 52
drag, startPoint x: 514, startPoint y: 264, endPoint x: 799, endPoint y: 264, distance: 285.0
click at [799, 264] on section "Presents statistical techniques used to analyze data in order to address issues…" at bounding box center [865, 256] width 1216 height 52
click at [890, 267] on section "Presents statistical techniques used to analyze data in order to address issues…" at bounding box center [865, 256] width 1216 height 52
drag, startPoint x: 989, startPoint y: 255, endPoint x: 1203, endPoint y: 255, distance: 214.0
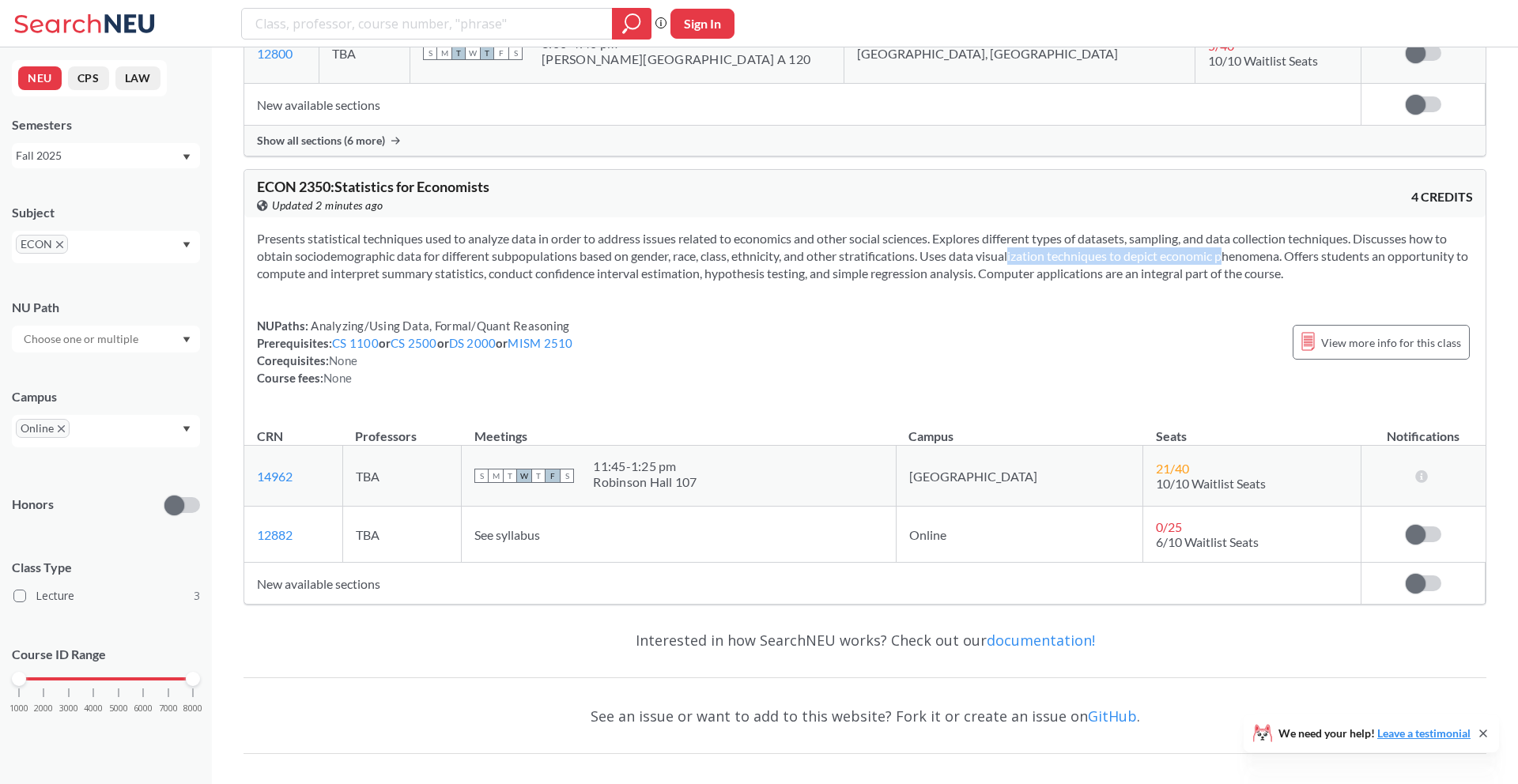
click at [1203, 255] on section "Presents statistical techniques used to analyze data in order to address issues…" at bounding box center [865, 256] width 1216 height 52
click at [778, 297] on div "Presents statistical techniques used to analyze data in order to address issues…" at bounding box center [865, 314] width 1241 height 194
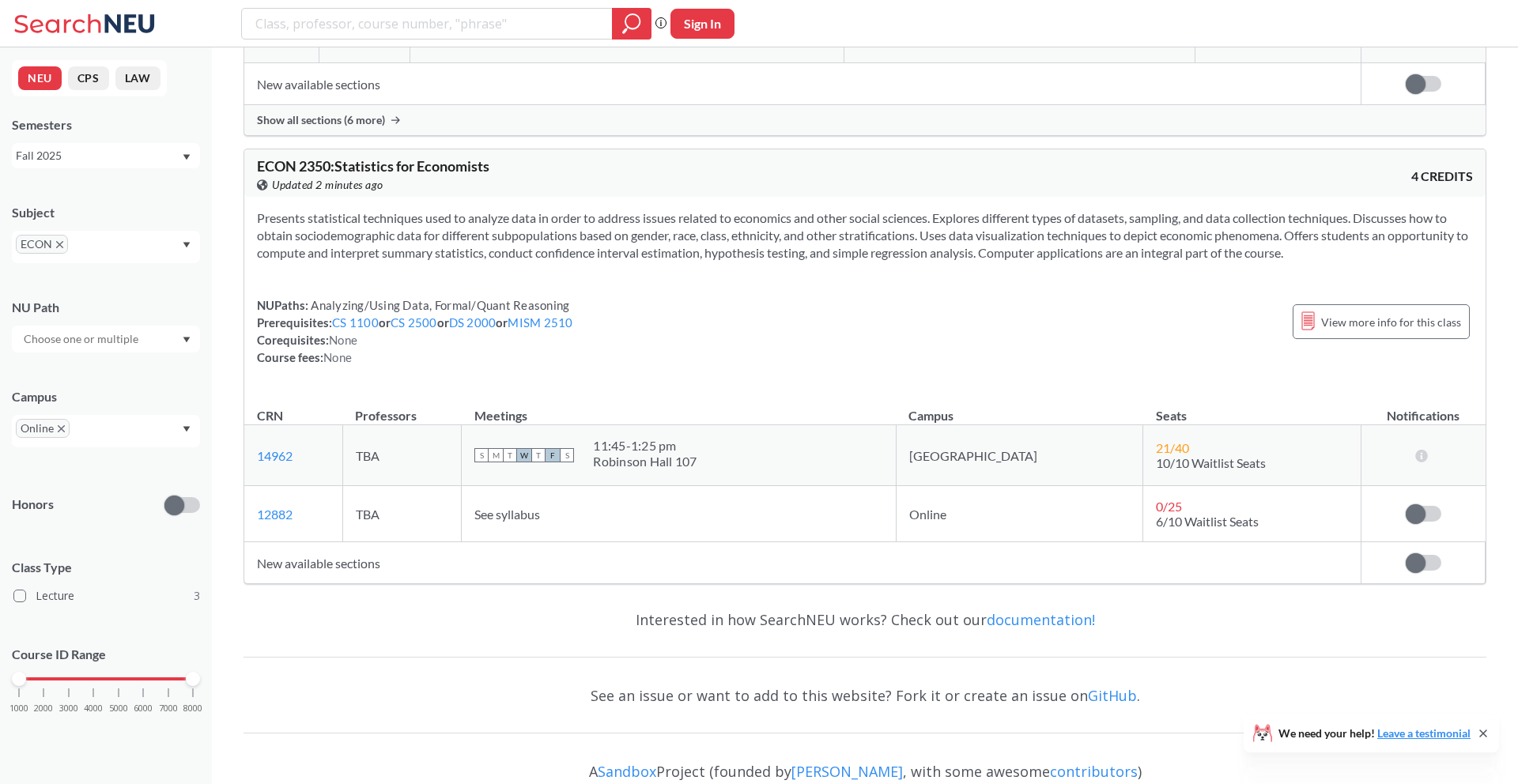
scroll to position [1134, 0]
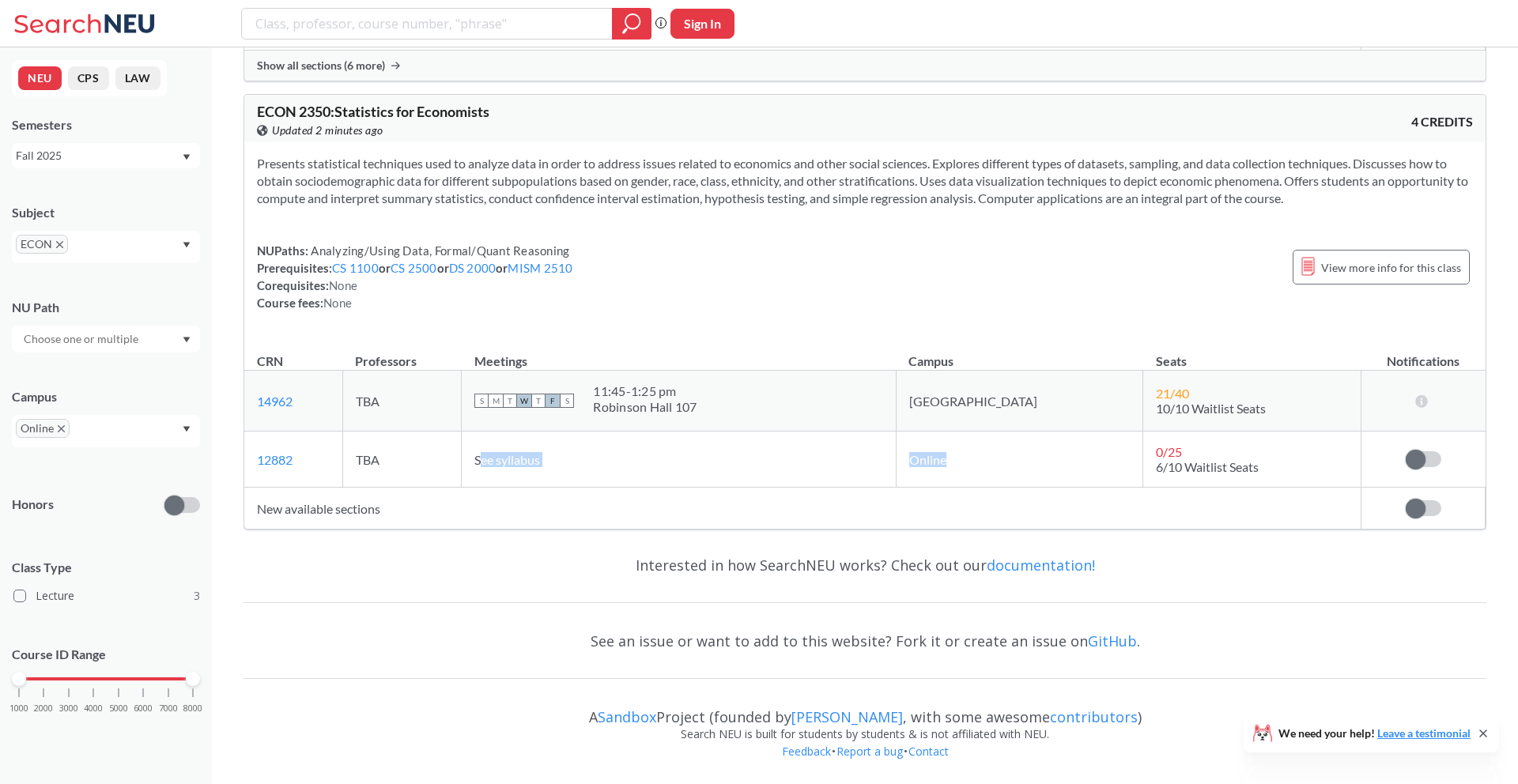
drag, startPoint x: 534, startPoint y: 459, endPoint x: 1014, endPoint y: 479, distance: 480.4
click at [1014, 479] on tr "12882 View this section on Banner. TBA See syllabus Online 0 / 25 6/10 Waitlist…" at bounding box center [865, 460] width 1241 height 56
click at [1014, 479] on td "Online" at bounding box center [1019, 460] width 247 height 56
